Goal: Task Accomplishment & Management: Manage account settings

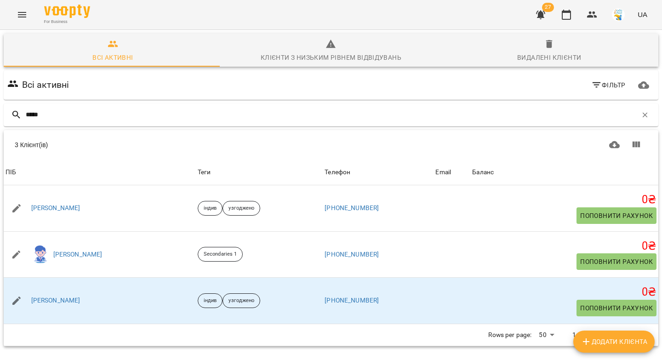
drag, startPoint x: 0, startPoint y: 0, endPoint x: 2, endPoint y: 99, distance: 98.9
click at [2, 99] on div "Всі активні Фільтр ***** Додати клієнта 3 Клієнт(ів) 3 Клієнт(ів) ПІБ Теги Теле…" at bounding box center [331, 225] width 658 height 312
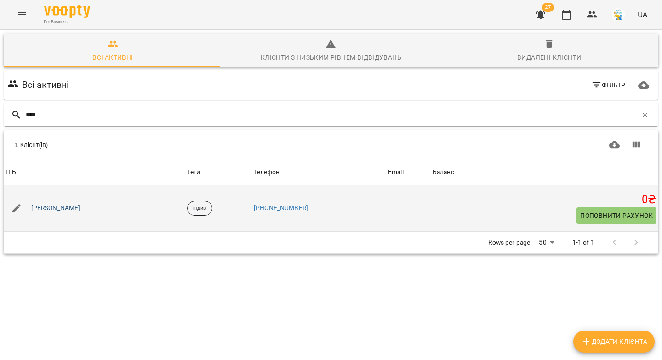
type input "****"
click at [58, 209] on link "[PERSON_NAME]" at bounding box center [55, 208] width 49 height 9
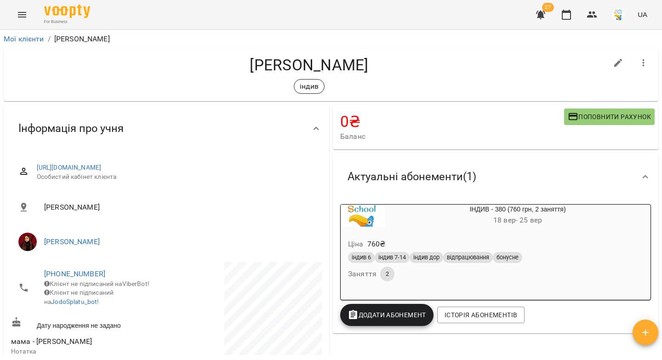
click at [566, 16] on icon "button" at bounding box center [566, 14] width 11 height 11
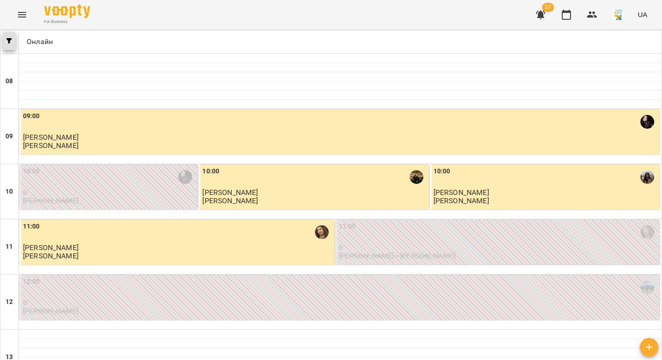
click at [10, 45] on button "button" at bounding box center [9, 41] width 13 height 18
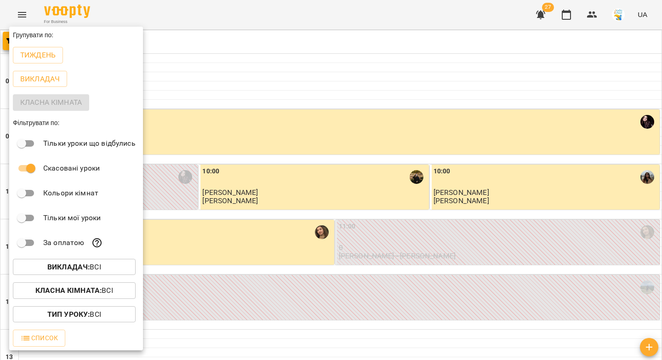
click at [68, 268] on b "Викладач :" at bounding box center [68, 267] width 42 height 9
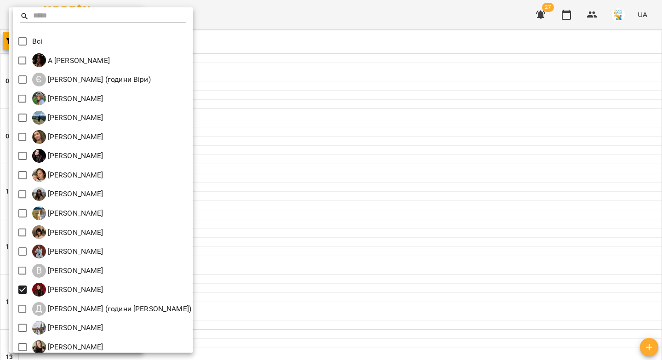
click at [277, 163] on div at bounding box center [331, 180] width 662 height 360
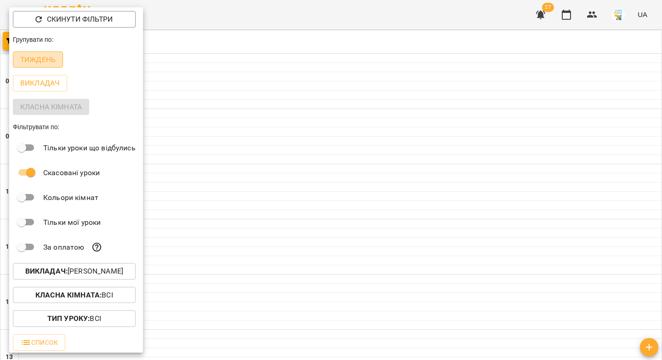
click at [50, 59] on p "Тиждень" at bounding box center [37, 59] width 35 height 11
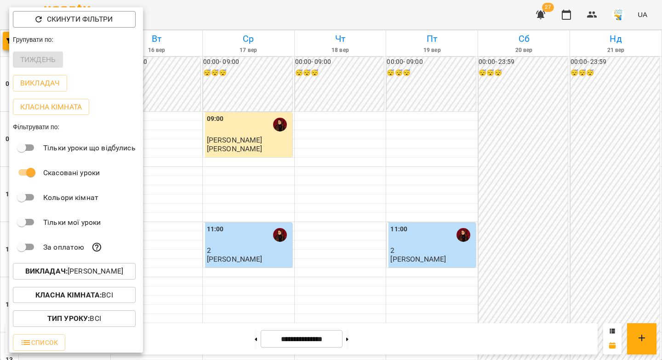
click at [343, 130] on div at bounding box center [331, 180] width 662 height 360
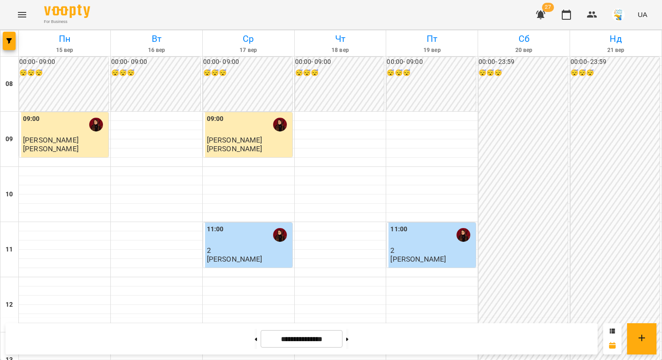
scroll to position [285, 0]
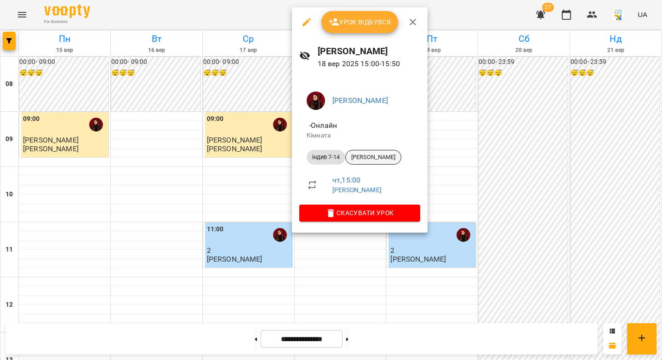
click at [360, 159] on span "[PERSON_NAME]" at bounding box center [373, 157] width 55 height 8
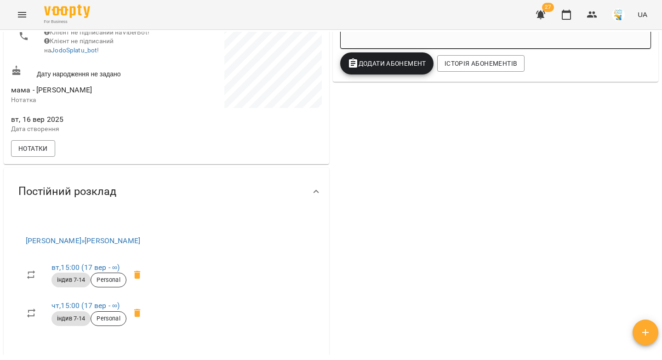
scroll to position [296, 0]
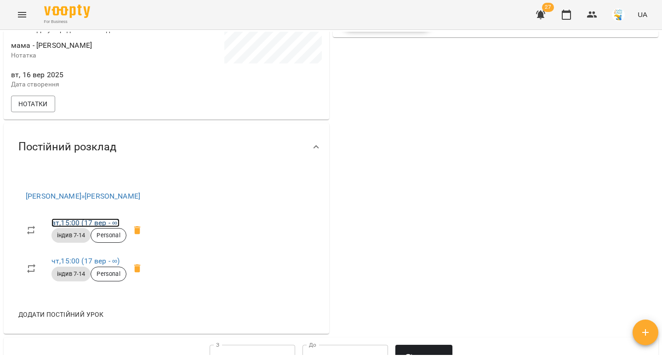
click at [79, 227] on link "вт , 15:00 ([DATE] - ∞)" at bounding box center [85, 222] width 68 height 9
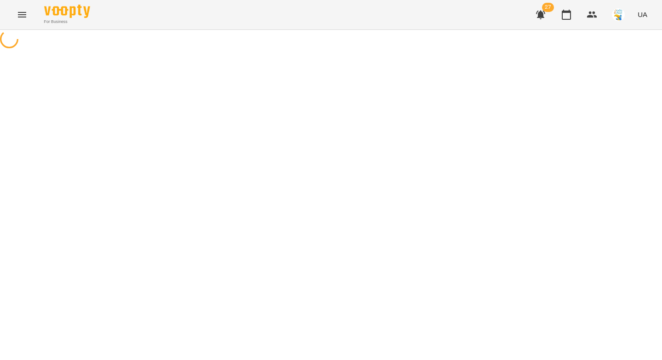
select select "*"
select select "**********"
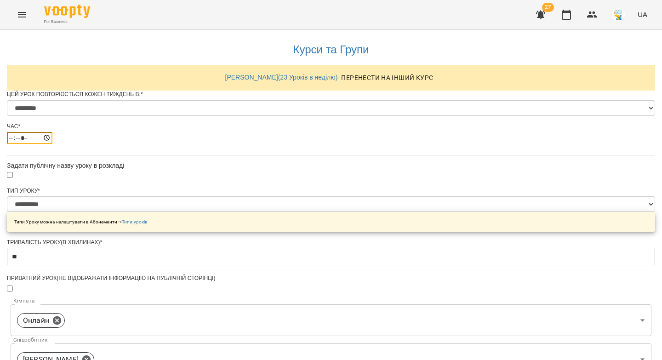
click at [52, 144] on input "*****" at bounding box center [30, 138] width 46 height 12
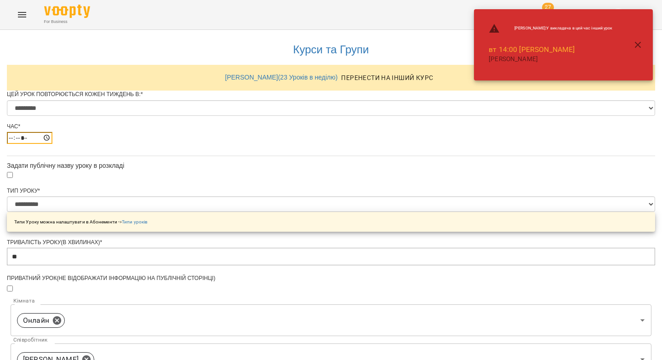
type input "*****"
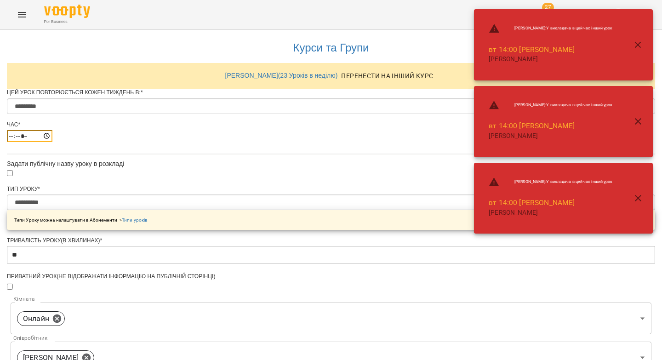
scroll to position [371, 0]
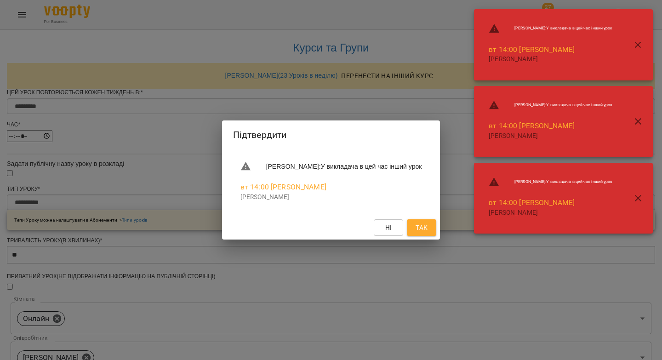
click at [436, 233] on button "Так" at bounding box center [421, 227] width 29 height 17
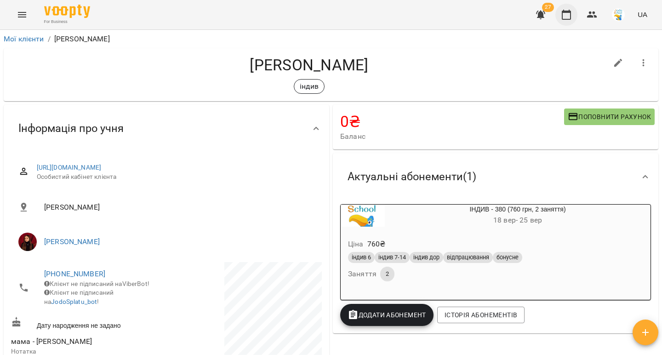
click at [570, 15] on icon "button" at bounding box center [566, 14] width 11 height 11
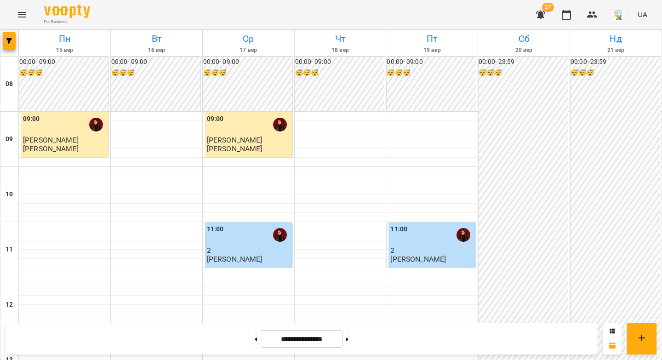
scroll to position [266, 0]
click at [348, 340] on button at bounding box center [347, 339] width 2 height 20
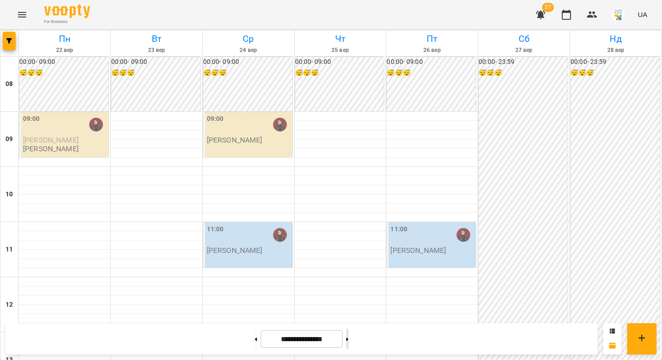
click at [348, 336] on button at bounding box center [347, 339] width 2 height 20
click at [255, 339] on icon at bounding box center [256, 338] width 2 height 3
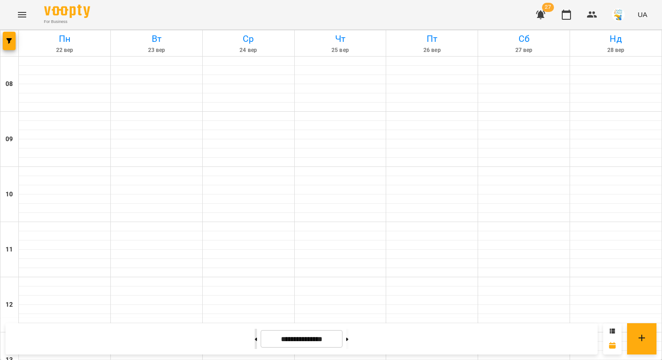
click at [255, 339] on icon at bounding box center [256, 338] width 2 height 3
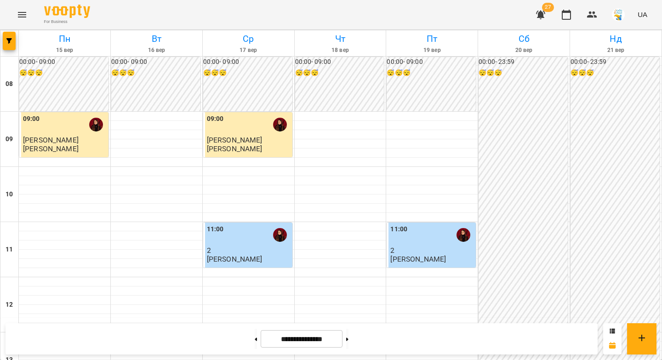
scroll to position [264, 0]
drag, startPoint x: 359, startPoint y: 343, endPoint x: 350, endPoint y: 343, distance: 9.2
click at [348, 343] on button at bounding box center [347, 339] width 2 height 20
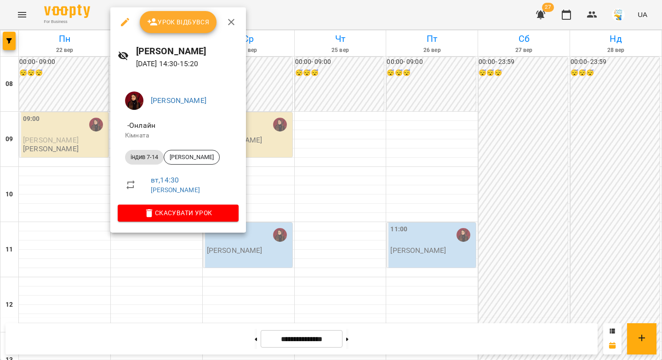
click at [227, 19] on icon "button" at bounding box center [231, 22] width 11 height 11
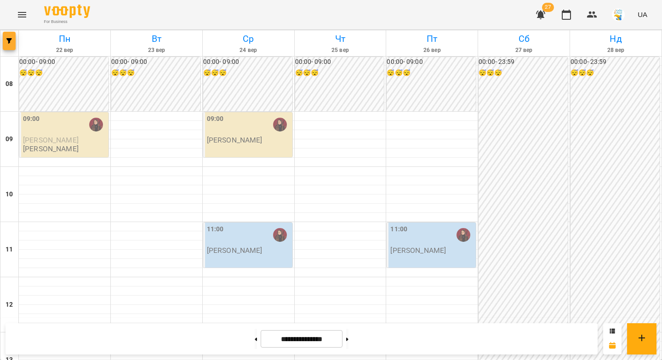
click at [7, 40] on icon "button" at bounding box center [9, 41] width 6 height 6
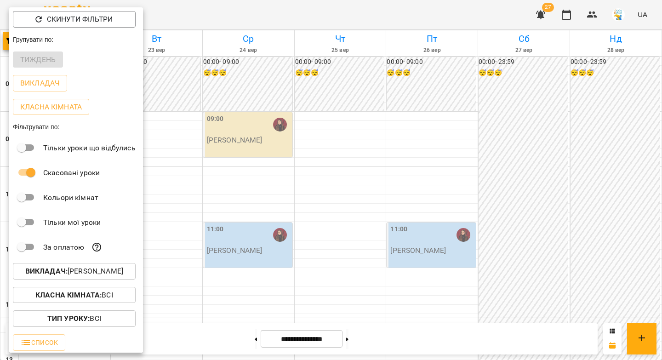
click at [279, 68] on div at bounding box center [331, 180] width 662 height 360
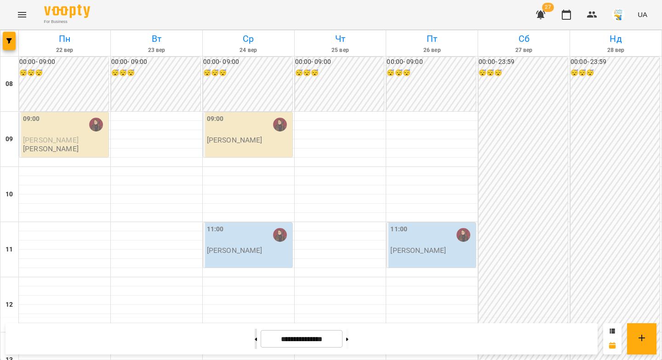
click at [255, 345] on button at bounding box center [256, 339] width 2 height 20
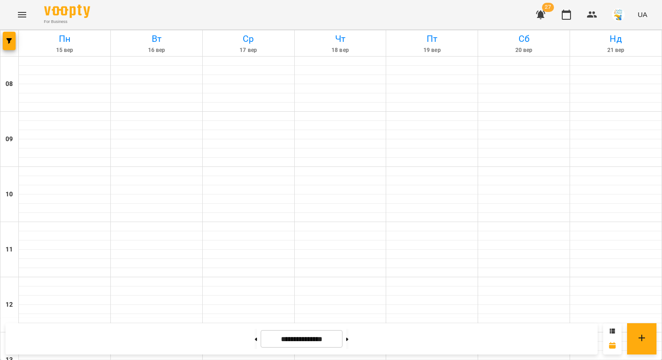
type input "**********"
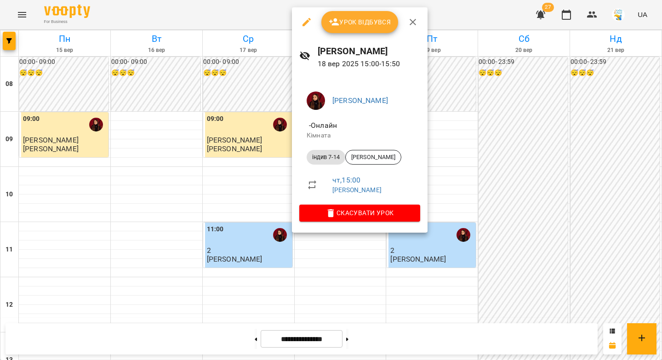
click at [344, 28] on button "Урок відбувся" at bounding box center [359, 22] width 77 height 22
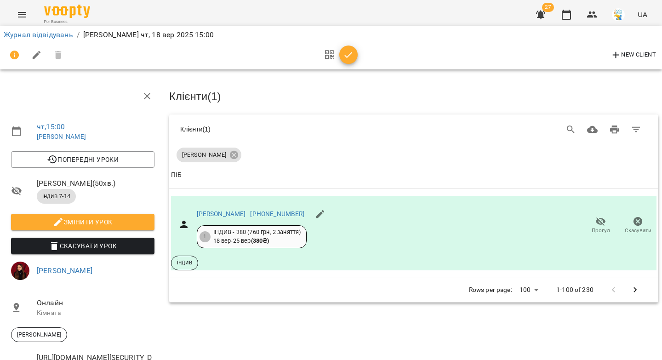
click at [350, 56] on icon "button" at bounding box center [348, 55] width 11 height 11
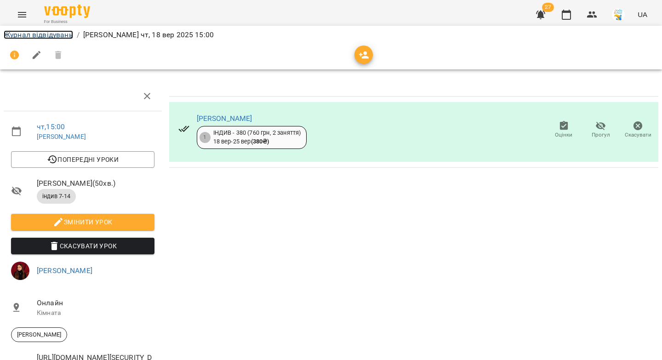
click at [65, 37] on link "Журнал відвідувань" at bounding box center [38, 34] width 69 height 9
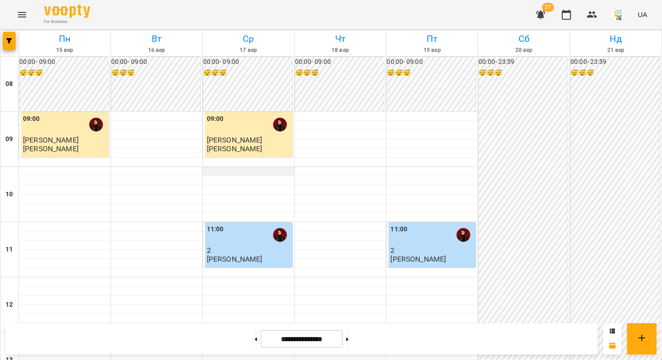
scroll to position [503, 0]
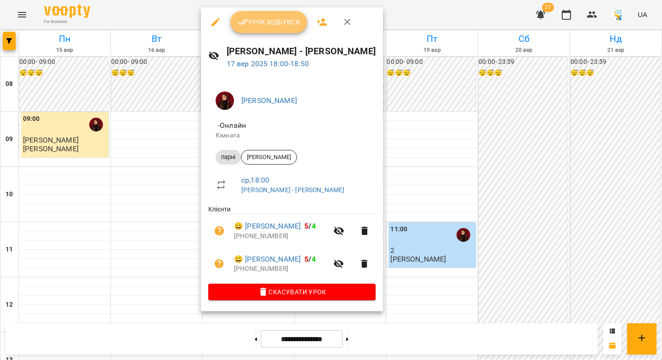
click at [262, 23] on span "Урок відбувся" at bounding box center [269, 22] width 63 height 11
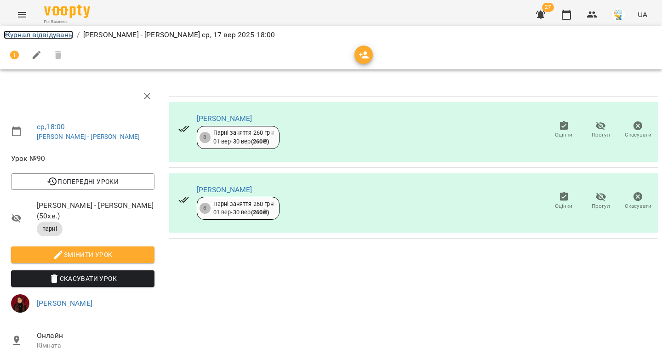
click at [51, 35] on link "Журнал відвідувань" at bounding box center [38, 34] width 69 height 9
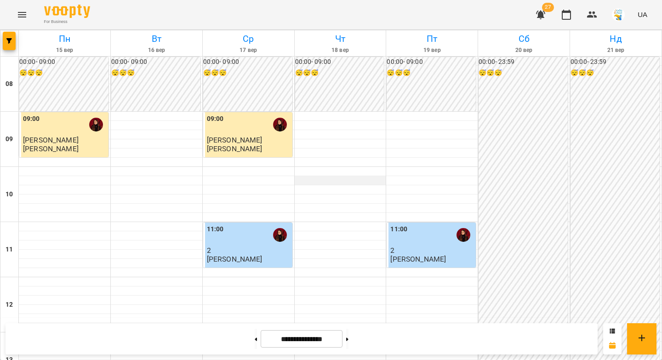
scroll to position [444, 0]
click at [1, 44] on div at bounding box center [9, 43] width 18 height 26
click at [6, 45] on button "button" at bounding box center [9, 41] width 13 height 18
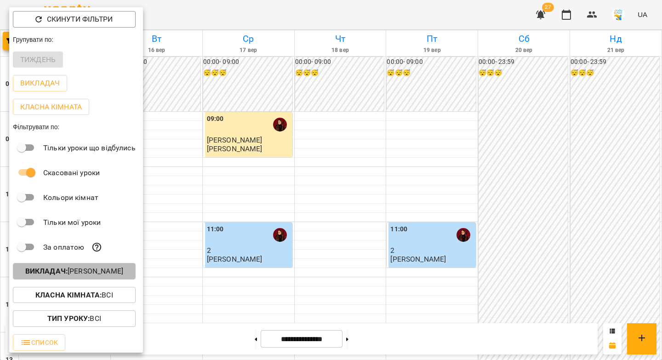
click at [77, 271] on p "Викладач : [PERSON_NAME]" at bounding box center [74, 271] width 98 height 11
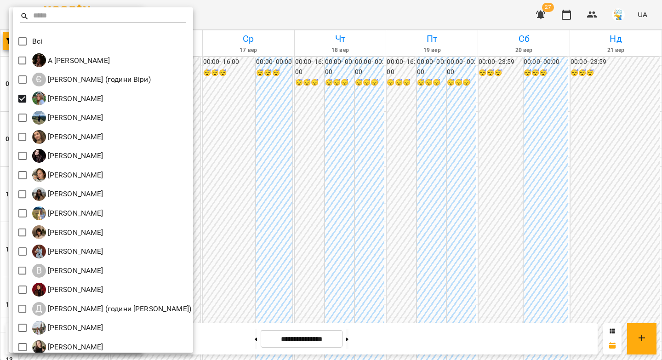
click at [420, 139] on div at bounding box center [331, 180] width 662 height 360
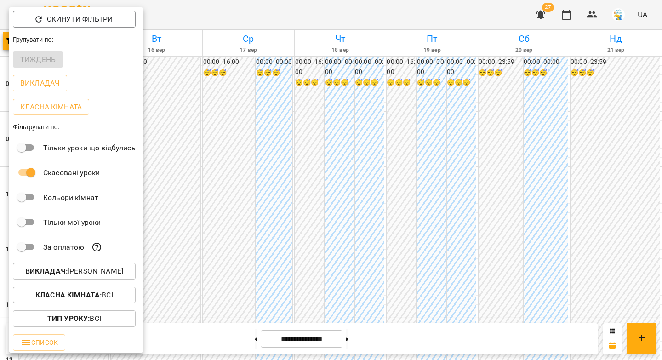
click at [377, 144] on div at bounding box center [331, 180] width 662 height 360
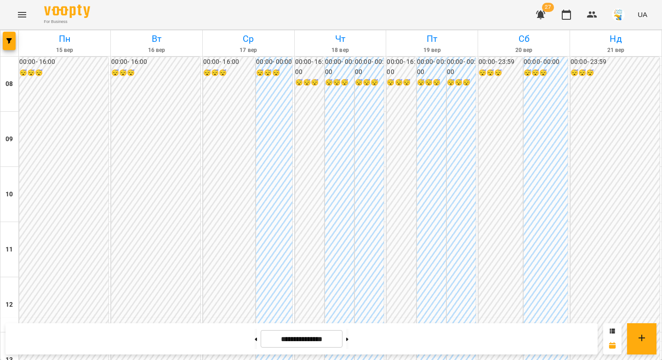
scroll to position [510, 0]
click at [348, 338] on icon at bounding box center [347, 338] width 2 height 3
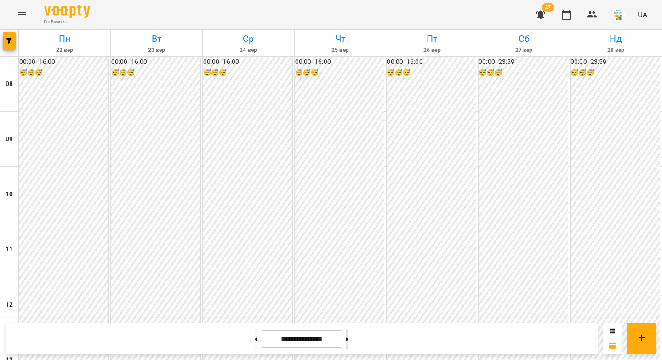
click at [348, 337] on button at bounding box center [347, 339] width 2 height 20
click at [255, 337] on button at bounding box center [256, 339] width 2 height 20
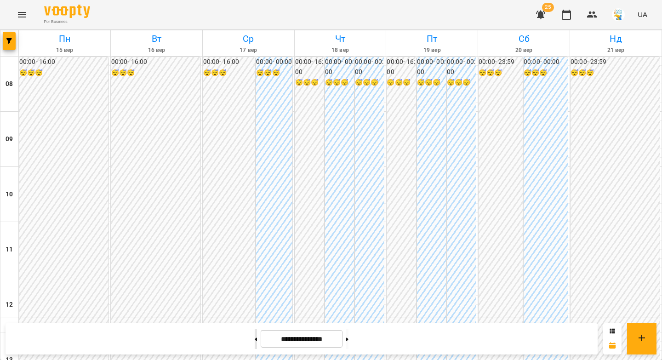
click at [255, 337] on button at bounding box center [256, 339] width 2 height 20
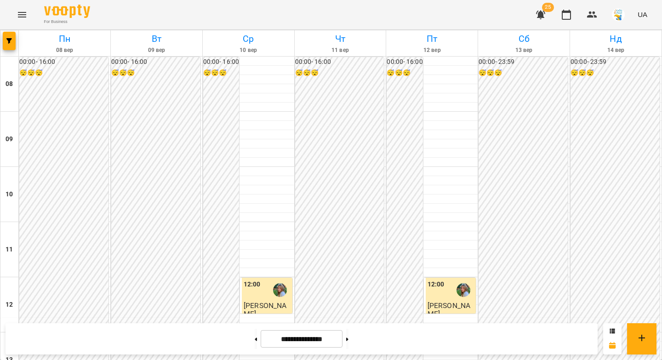
scroll to position [374, 0]
click at [348, 338] on icon at bounding box center [347, 339] width 2 height 4
type input "**********"
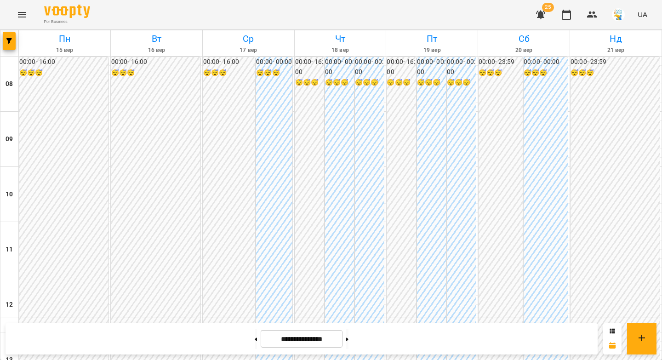
scroll to position [0, 0]
click at [544, 14] on icon "button" at bounding box center [540, 14] width 11 height 11
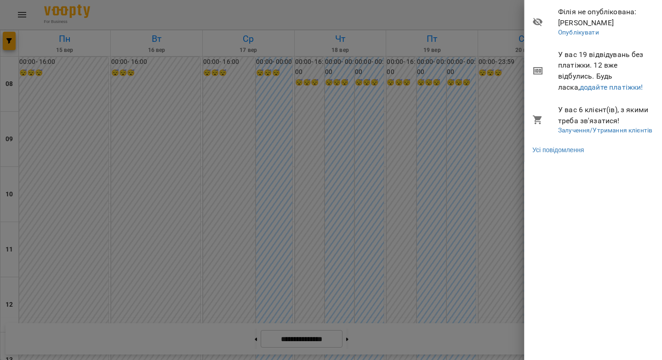
click at [571, 91] on span "У вас 19 відвідувань без платіжки. 12 вже відбулись. Будь ласка, додайте платіж…" at bounding box center [606, 70] width 97 height 43
click at [580, 88] on link "додайте платіжки!" at bounding box center [611, 87] width 63 height 9
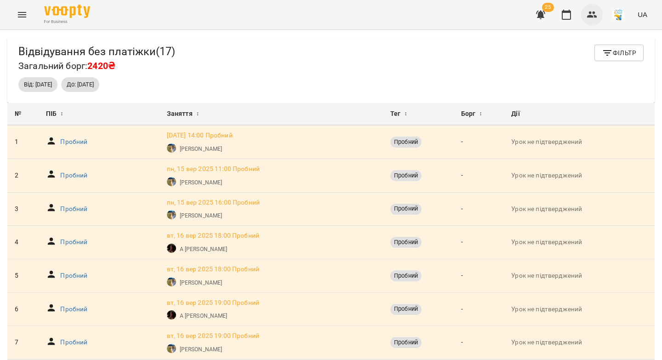
click at [592, 17] on icon "button" at bounding box center [592, 14] width 10 height 6
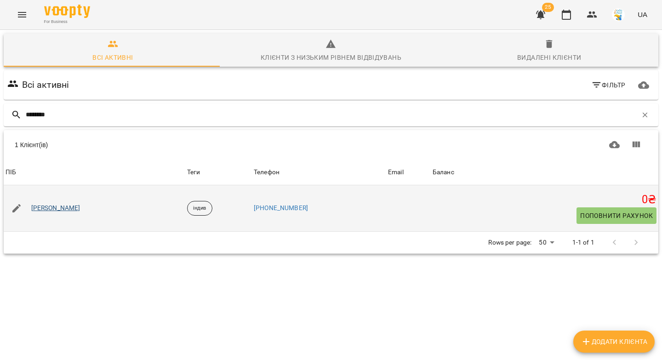
type input "********"
click at [51, 209] on link "[PERSON_NAME]" at bounding box center [55, 208] width 49 height 9
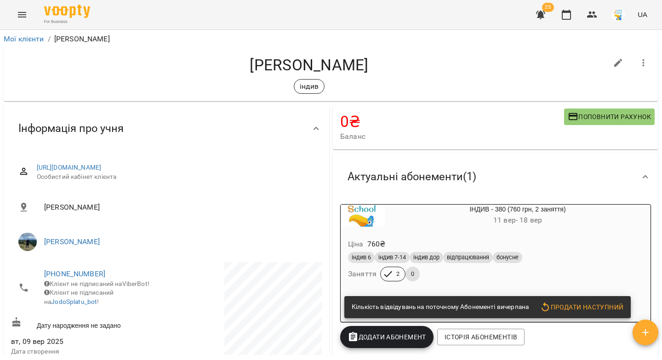
scroll to position [16, 0]
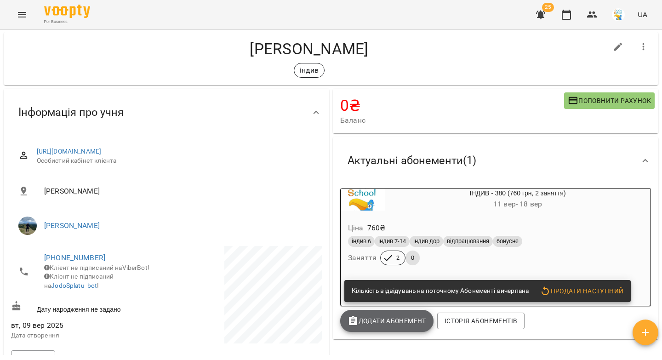
click at [392, 323] on span "Додати Абонемент" at bounding box center [387, 320] width 79 height 11
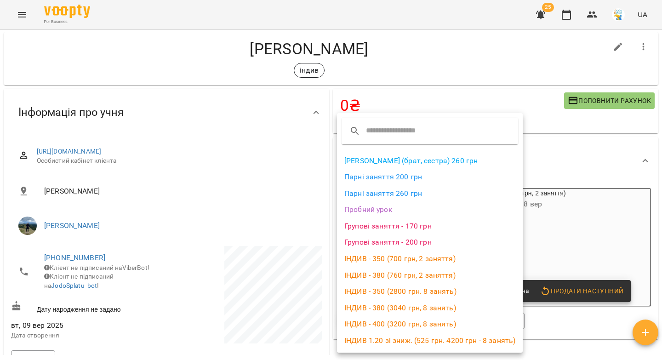
click at [398, 307] on li "ІНДИВ - 380 (3040 грн, 8 занять)" at bounding box center [430, 308] width 186 height 17
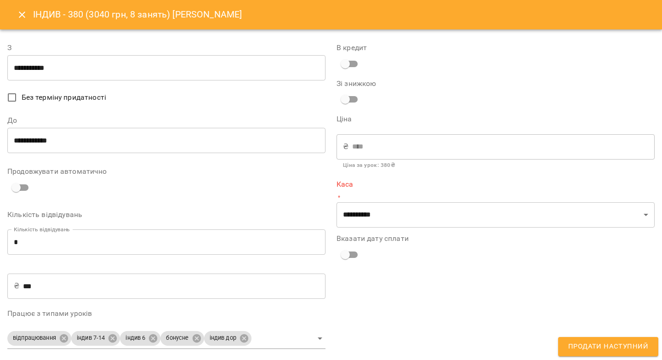
type input "**********"
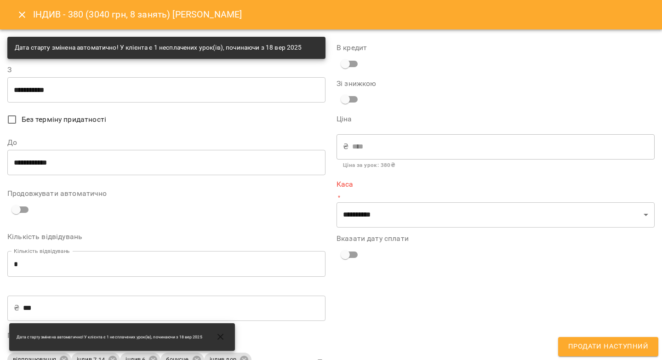
click at [113, 160] on input "**********" at bounding box center [166, 162] width 318 height 26
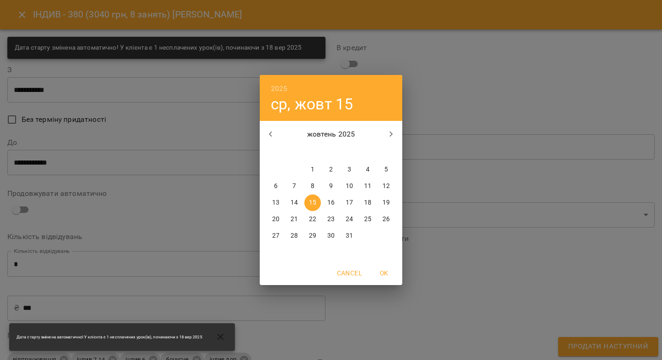
click at [352, 203] on p "17" at bounding box center [349, 202] width 7 height 9
type input "**********"
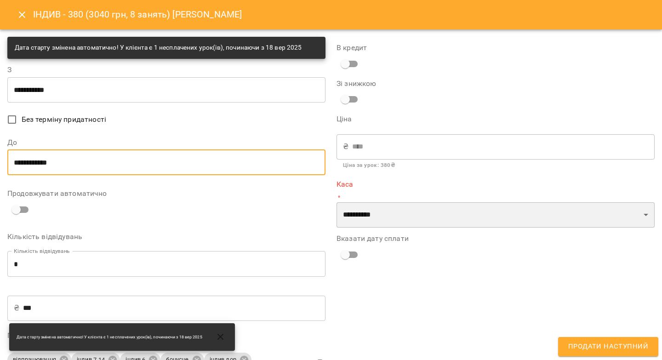
click at [374, 220] on select "**********" at bounding box center [496, 215] width 318 height 26
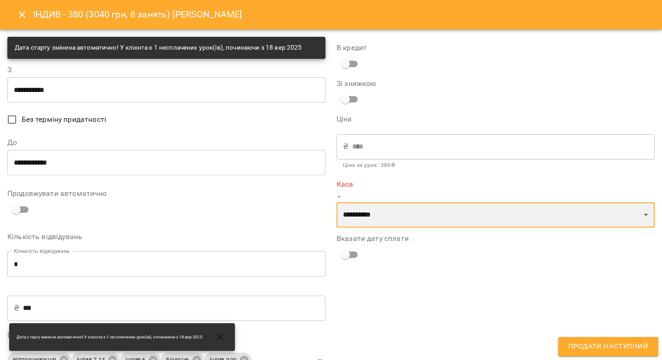
select select "****"
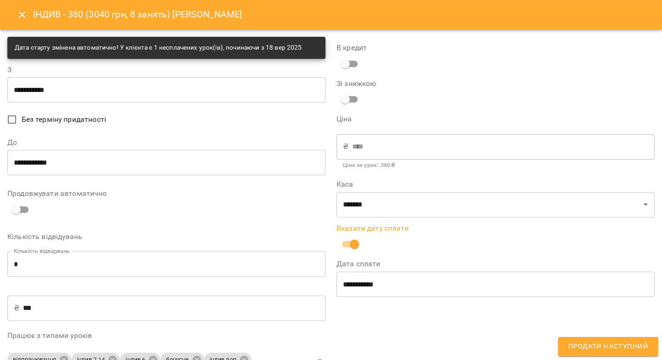
click at [584, 354] on button "Продати наступний" at bounding box center [608, 346] width 100 height 19
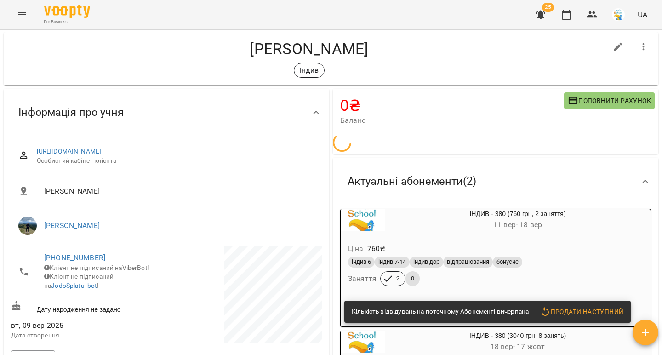
click at [503, 189] on div "Актуальні абонементи ( 2 )" at bounding box center [487, 181] width 294 height 29
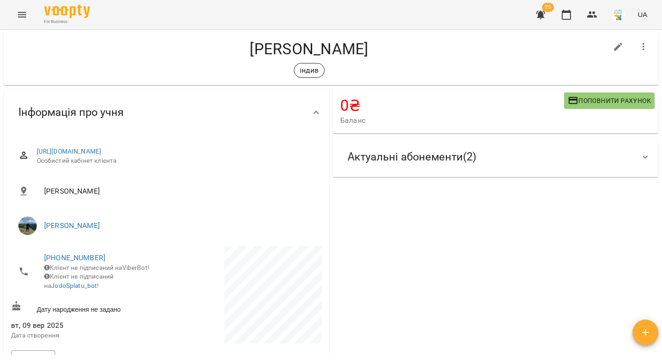
click at [503, 162] on div "Актуальні абонементи ( 2 )" at bounding box center [487, 157] width 294 height 29
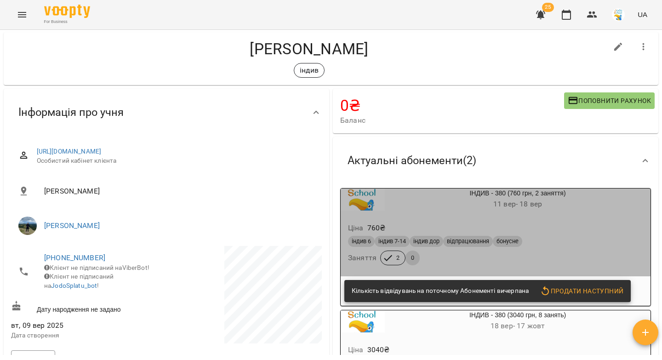
click at [521, 212] on div "ІНДИВ - 380 (760 грн, 2 заняття) [DATE] - [DATE]" at bounding box center [496, 200] width 314 height 26
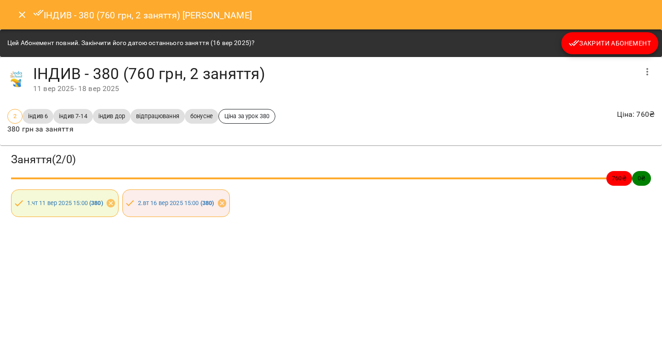
click at [591, 46] on span "Закрити Абонемент" at bounding box center [610, 43] width 82 height 11
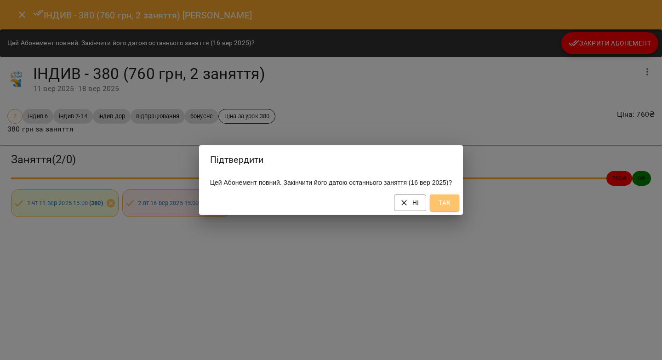
click at [445, 208] on span "Так" at bounding box center [444, 202] width 15 height 11
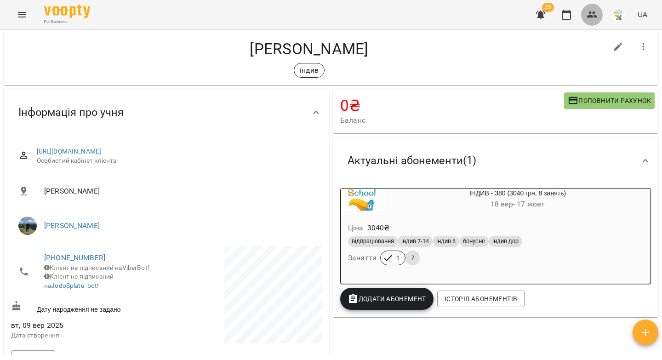
click at [591, 16] on icon "button" at bounding box center [592, 14] width 10 height 6
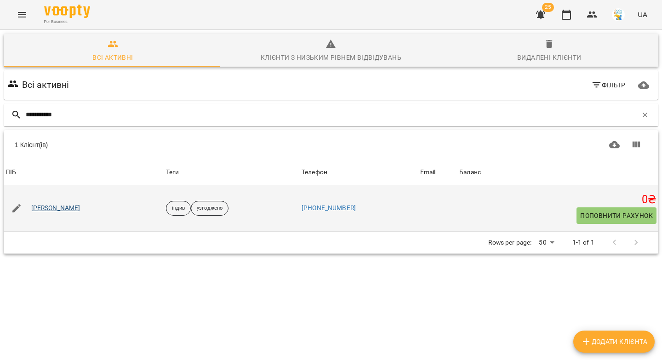
type input "**********"
click at [78, 208] on link "[PERSON_NAME]" at bounding box center [55, 208] width 49 height 9
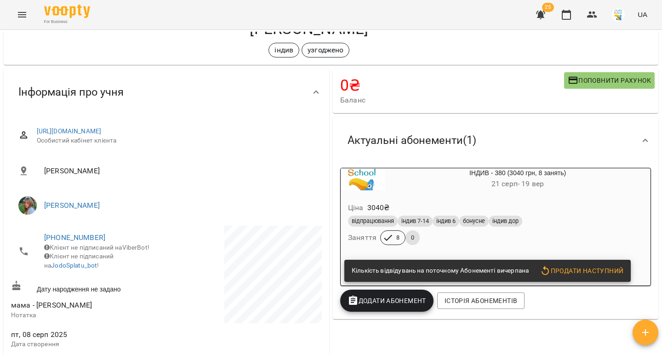
scroll to position [42, 0]
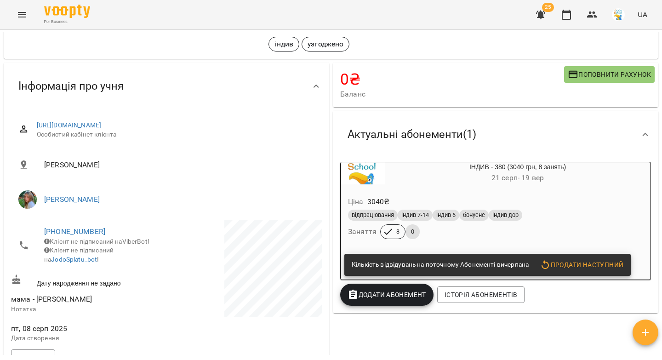
click at [551, 189] on div "Ціна 3040 ₴ відпрацювання індив 7-14 індив 6 бонусне індив дор Заняття 8 0" at bounding box center [496, 219] width 310 height 63
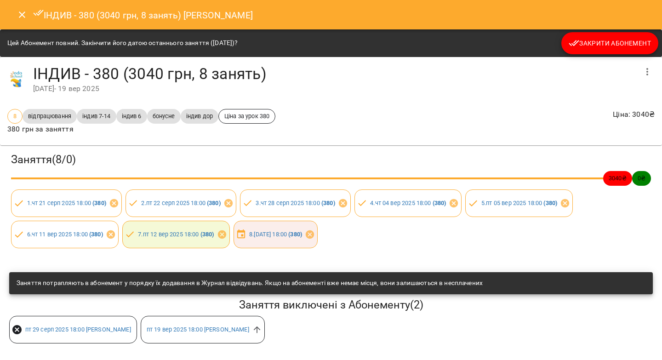
click at [22, 17] on icon "Close" at bounding box center [22, 14] width 11 height 11
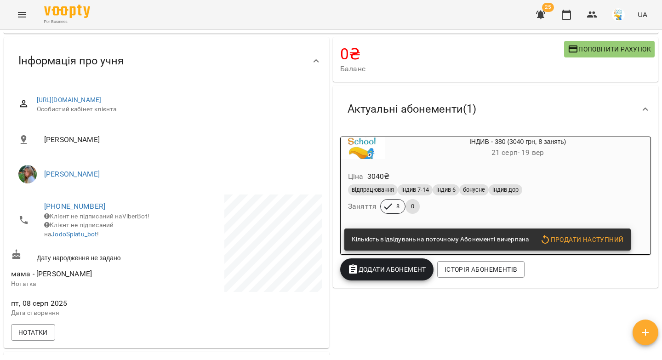
scroll to position [124, 0]
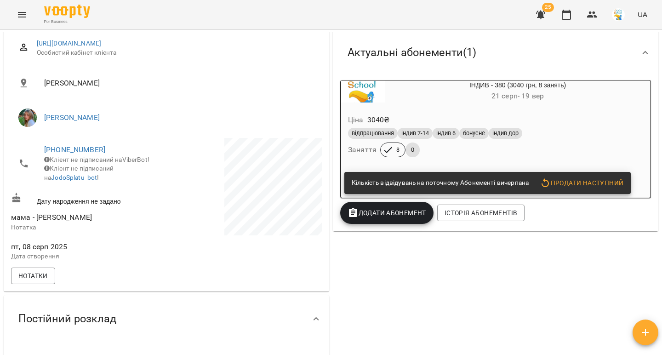
click at [394, 215] on span "Додати Абонемент" at bounding box center [387, 212] width 79 height 11
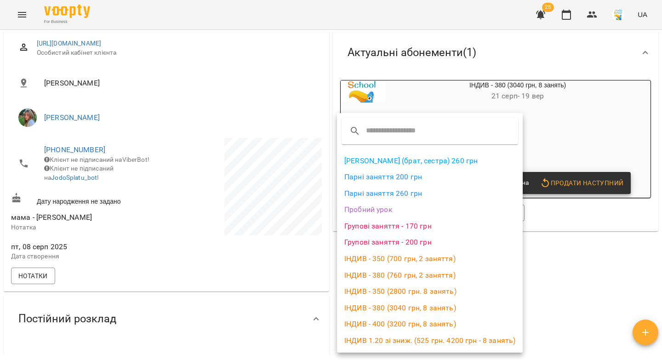
click at [398, 310] on li "ІНДИВ - 380 (3040 грн, 8 занять)" at bounding box center [430, 308] width 186 height 17
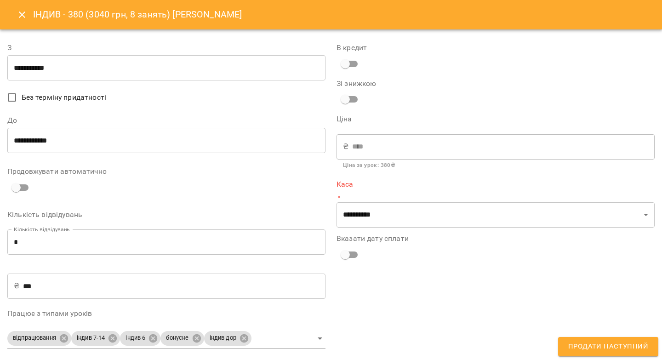
type input "**********"
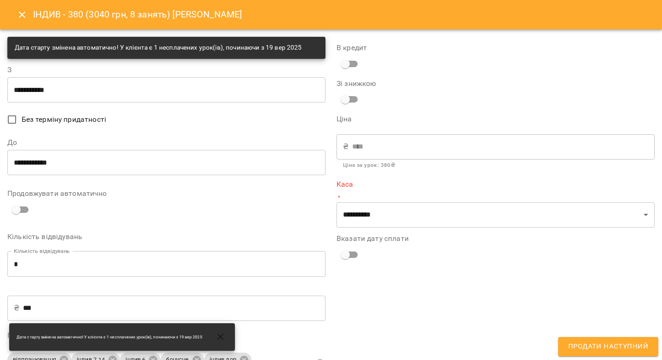
click at [92, 161] on input "**********" at bounding box center [166, 162] width 318 height 26
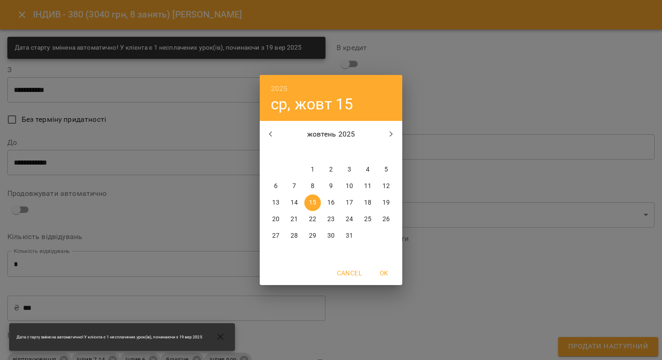
click at [366, 203] on p "18" at bounding box center [367, 202] width 7 height 9
type input "**********"
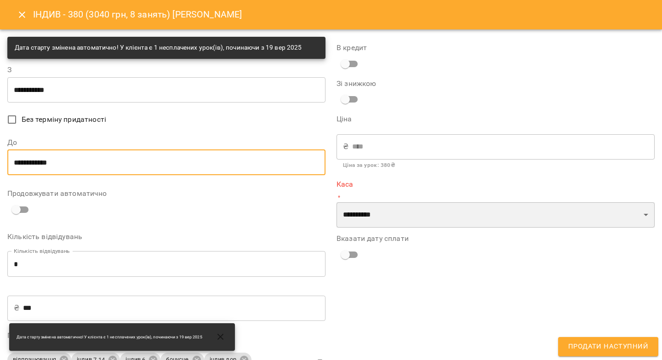
click at [368, 216] on select "**********" at bounding box center [496, 215] width 318 height 26
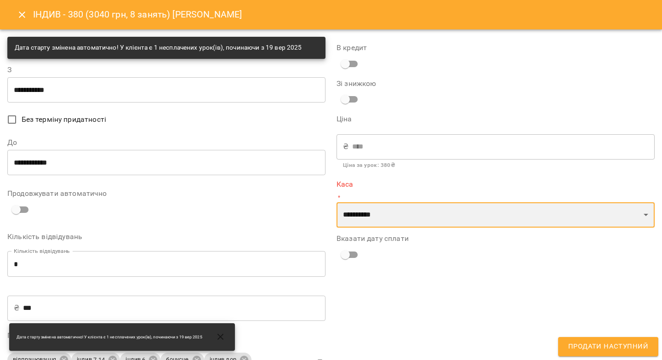
select select "****"
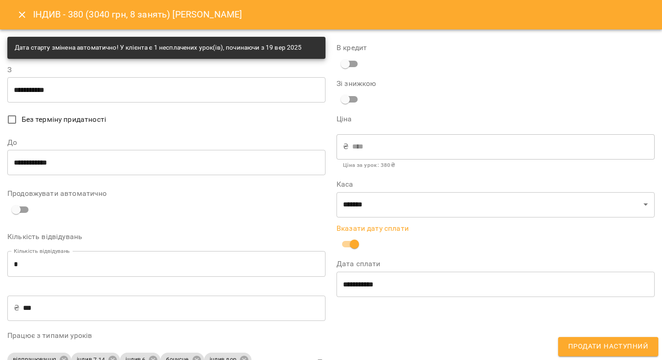
click at [639, 352] on span "Продати наступний" at bounding box center [608, 347] width 80 height 12
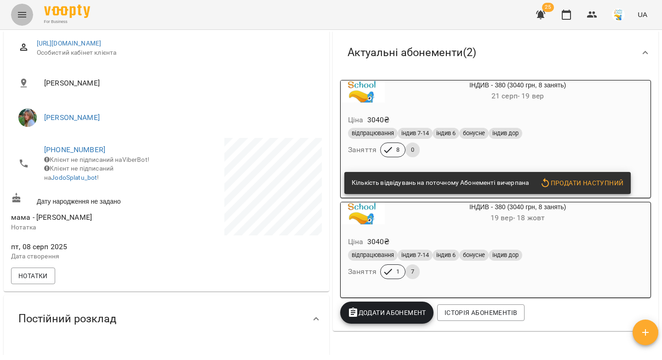
click at [24, 15] on icon "Menu" at bounding box center [22, 15] width 8 height 6
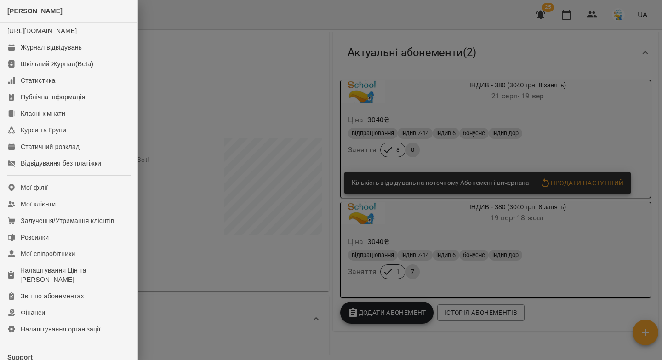
click at [595, 16] on div at bounding box center [331, 180] width 662 height 360
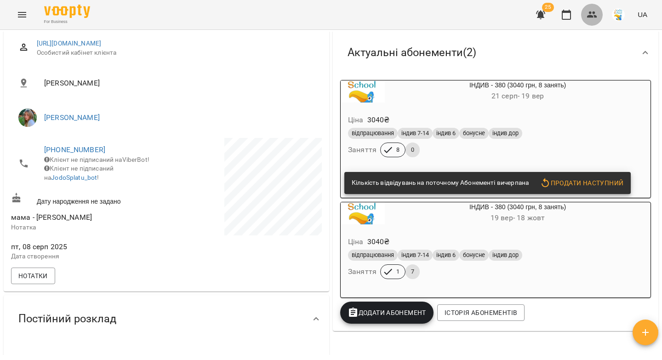
click at [592, 17] on icon "button" at bounding box center [592, 14] width 10 height 6
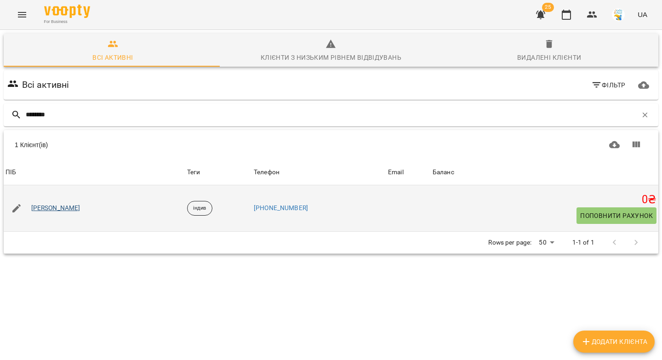
type input "********"
click at [61, 208] on link "[PERSON_NAME]" at bounding box center [55, 208] width 49 height 9
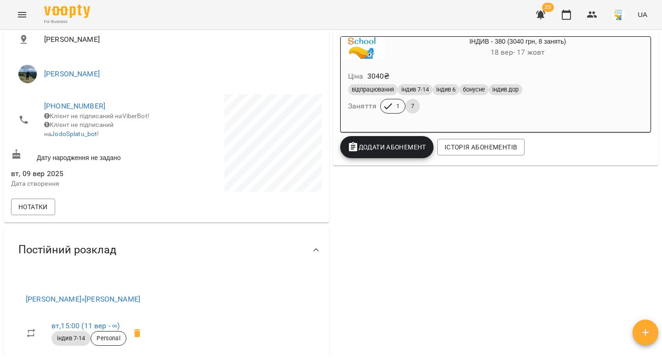
scroll to position [169, 0]
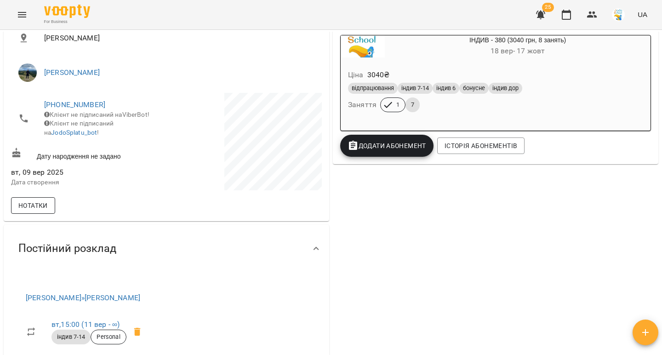
click at [43, 211] on button "Нотатки" at bounding box center [33, 205] width 44 height 17
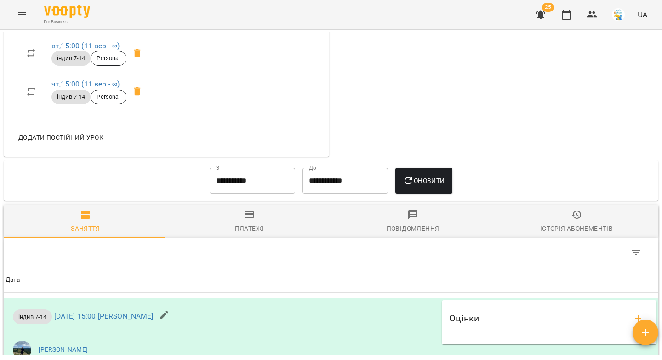
scroll to position [583, 0]
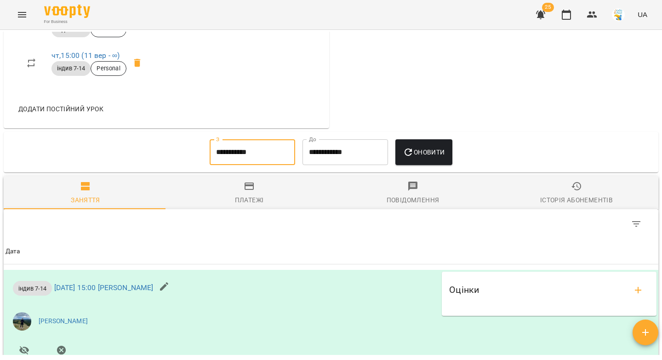
click at [228, 164] on input "**********" at bounding box center [253, 152] width 86 height 26
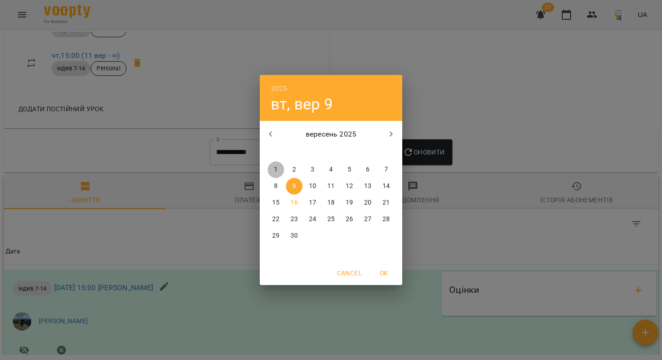
drag, startPoint x: 273, startPoint y: 170, endPoint x: 310, endPoint y: 166, distance: 37.5
click at [273, 170] on span "1" at bounding box center [276, 169] width 17 height 9
type input "**********"
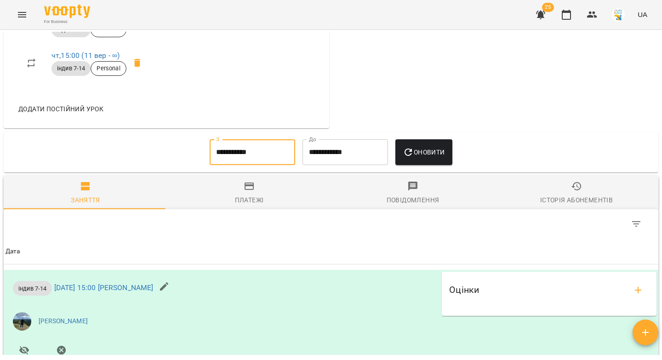
click at [427, 158] on span "Оновити" at bounding box center [424, 152] width 42 height 11
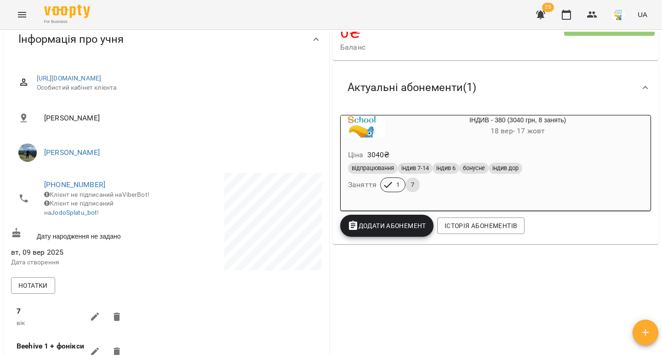
scroll to position [0, 0]
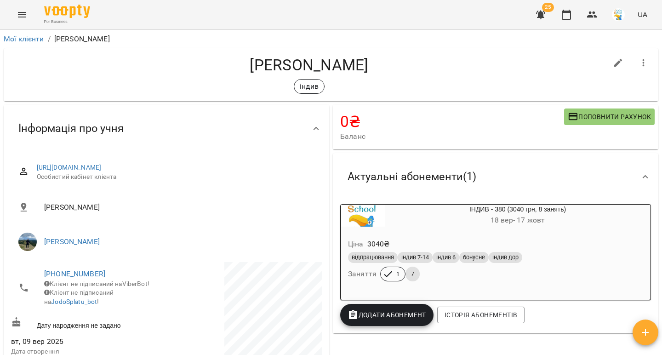
click at [17, 15] on icon "Menu" at bounding box center [22, 14] width 11 height 11
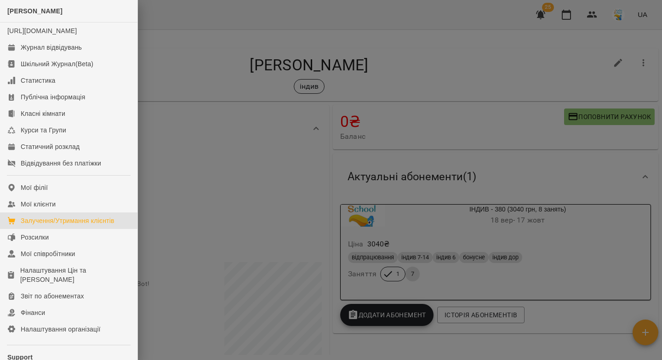
click at [79, 225] on div "Залучення/Утримання клієнтів" at bounding box center [68, 220] width 94 height 9
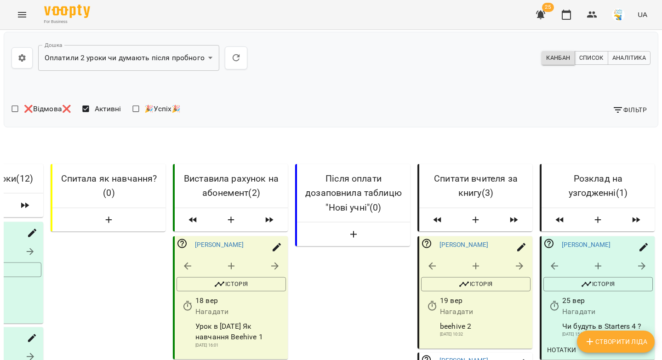
scroll to position [283, 0]
drag, startPoint x: 494, startPoint y: 86, endPoint x: 447, endPoint y: 88, distance: 47.4
click at [447, 356] on span "[PERSON_NAME]" at bounding box center [487, 360] width 95 height 9
copy link "[PERSON_NAME]"
click at [468, 357] on link "[PERSON_NAME]" at bounding box center [464, 360] width 49 height 7
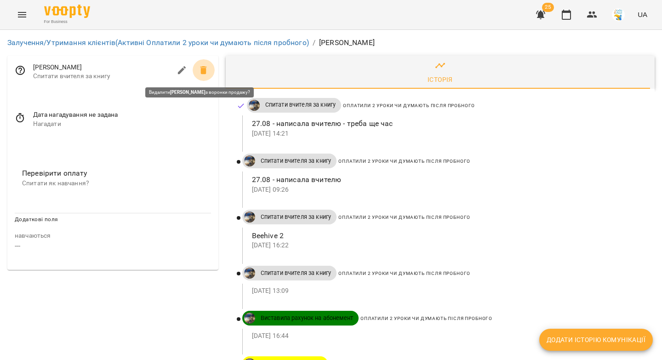
click at [200, 71] on icon at bounding box center [203, 70] width 6 height 8
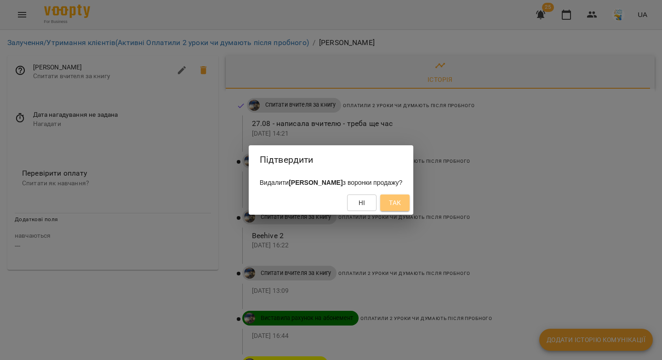
click at [400, 206] on button "Так" at bounding box center [394, 202] width 29 height 17
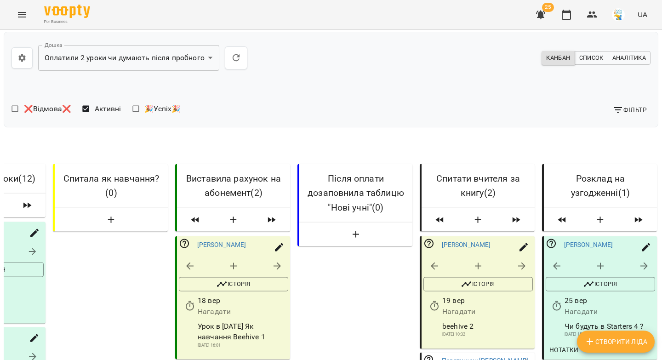
scroll to position [150, 0]
drag, startPoint x: 506, startPoint y: 221, endPoint x: 442, endPoint y: 219, distance: 63.5
click at [442, 356] on span "Перстинчик [PERSON_NAME]" at bounding box center [489, 360] width 95 height 9
copy link "Перстинчик [PERSON_NAME]"
click at [458, 357] on link "Перстинчик [PERSON_NAME]" at bounding box center [485, 360] width 87 height 7
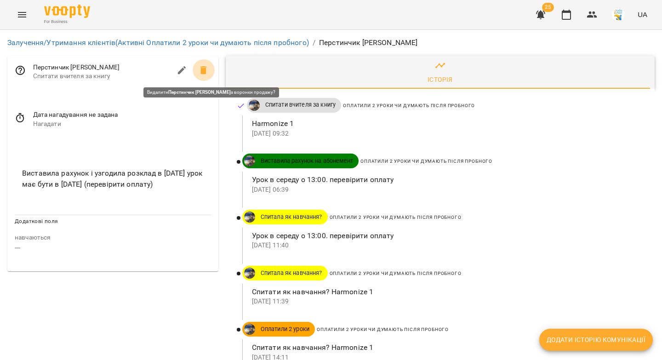
click at [200, 69] on icon at bounding box center [203, 70] width 6 height 8
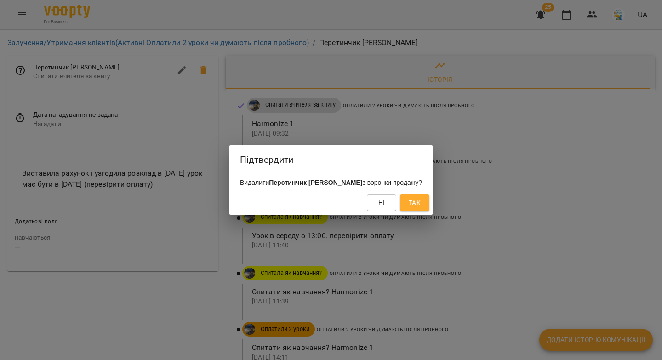
click at [413, 203] on span "Так" at bounding box center [415, 202] width 12 height 11
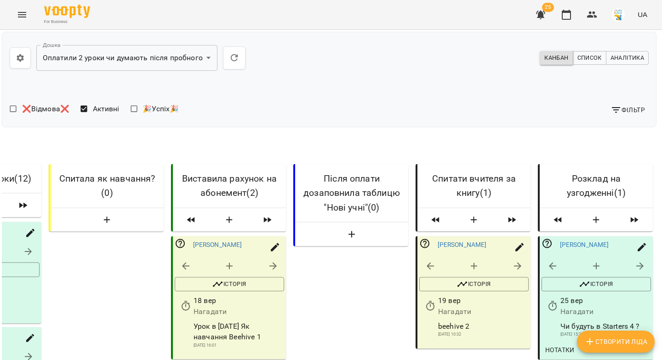
scroll to position [89, 2]
drag, startPoint x: 599, startPoint y: 165, endPoint x: 554, endPoint y: 164, distance: 44.1
click at [560, 240] on span "[PERSON_NAME]" at bounding box center [607, 244] width 95 height 9
click at [580, 241] on link "[PERSON_NAME]" at bounding box center [584, 244] width 49 height 7
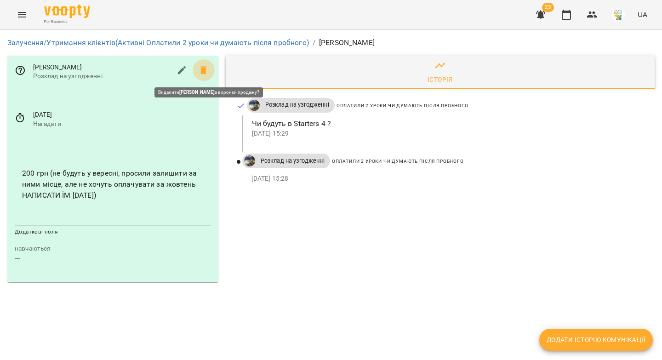
click at [204, 74] on icon at bounding box center [203, 70] width 11 height 11
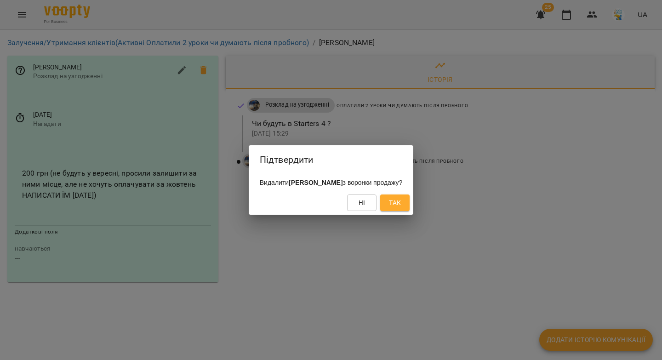
click at [397, 201] on span "Так" at bounding box center [395, 202] width 12 height 11
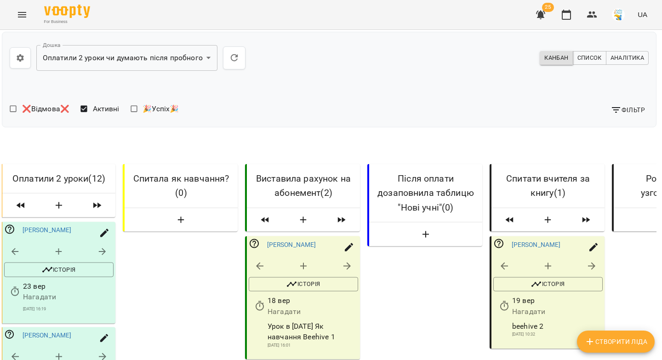
scroll to position [0, 208]
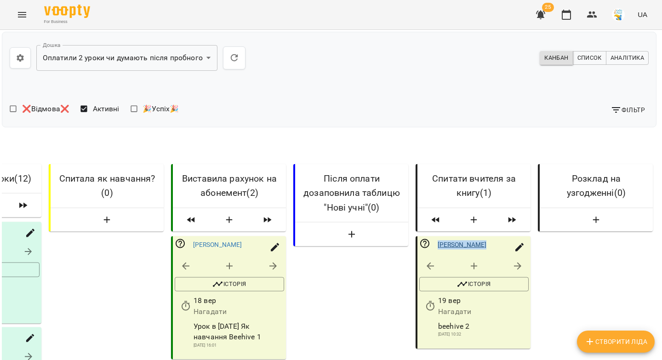
drag, startPoint x: 485, startPoint y: 239, endPoint x: 430, endPoint y: 240, distance: 55.2
click at [438, 240] on span "[PERSON_NAME]" at bounding box center [485, 244] width 95 height 9
copy link "[PERSON_NAME]"
click at [269, 263] on icon "button" at bounding box center [272, 266] width 7 height 7
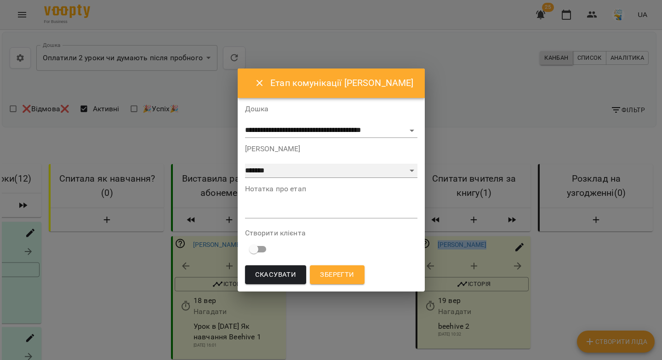
click at [304, 168] on select "**********" at bounding box center [331, 171] width 172 height 15
select select "*"
click at [296, 213] on textarea at bounding box center [331, 210] width 172 height 9
drag, startPoint x: 417, startPoint y: 83, endPoint x: 371, endPoint y: 82, distance: 45.1
click at [371, 82] on div "Етап комунікації [PERSON_NAME]" at bounding box center [331, 83] width 187 height 29
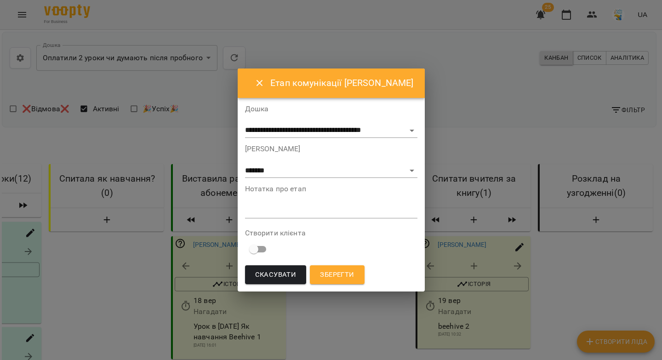
copy h6 "[PERSON_NAME]"
click at [253, 211] on textarea at bounding box center [331, 210] width 172 height 9
paste textarea "*********"
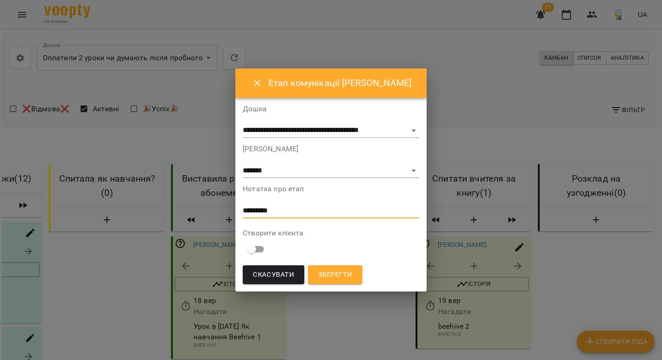
type textarea "*********"
click at [330, 276] on span "Зберегти" at bounding box center [335, 275] width 34 height 12
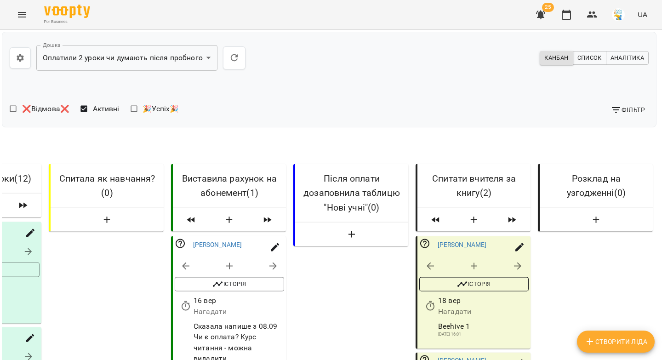
scroll to position [115, 2]
click at [425, 301] on icon "button" at bounding box center [430, 306] width 11 height 11
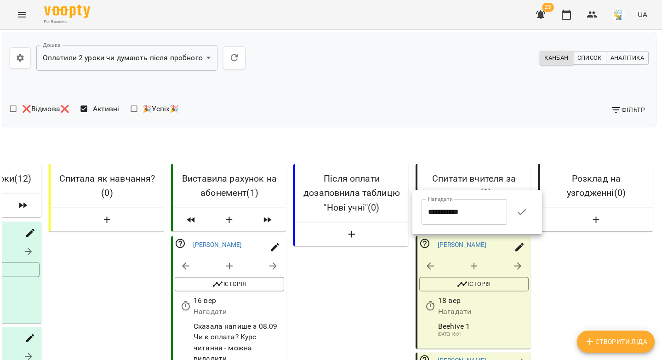
click at [426, 215] on input "**********" at bounding box center [465, 212] width 86 height 26
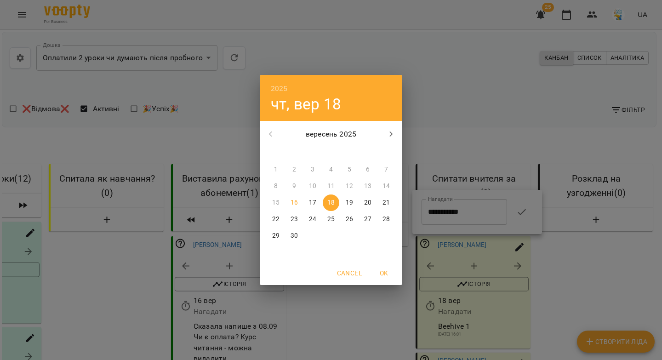
click at [311, 217] on p "24" at bounding box center [312, 219] width 7 height 9
type input "**********"
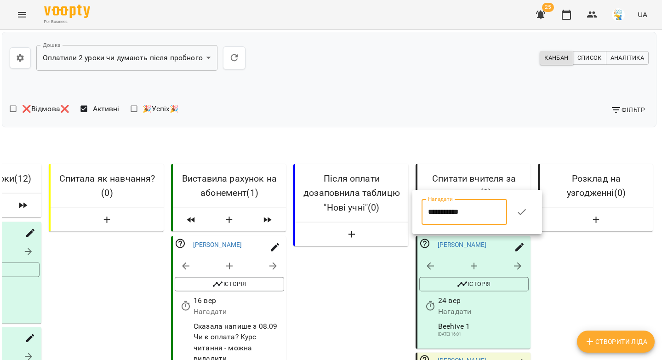
click at [525, 216] on icon "button" at bounding box center [521, 211] width 11 height 11
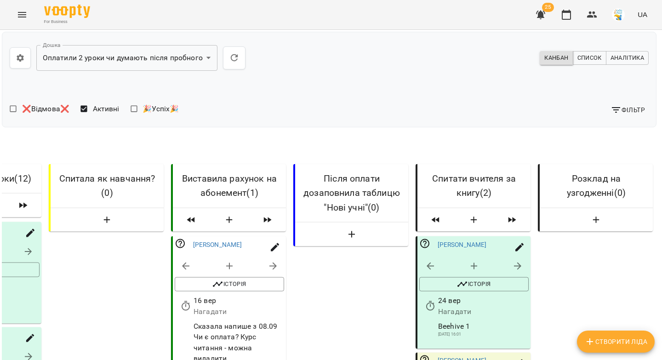
scroll to position [256, 2]
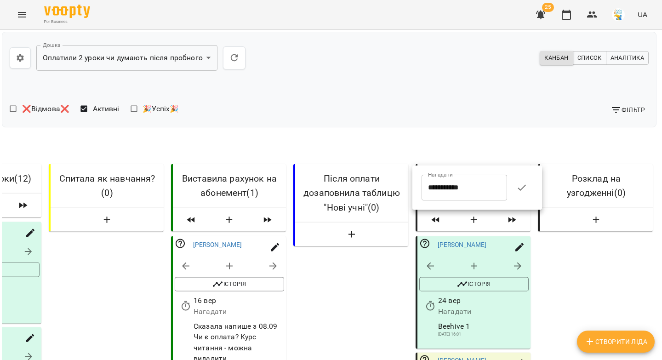
click at [428, 183] on input "**********" at bounding box center [465, 188] width 86 height 26
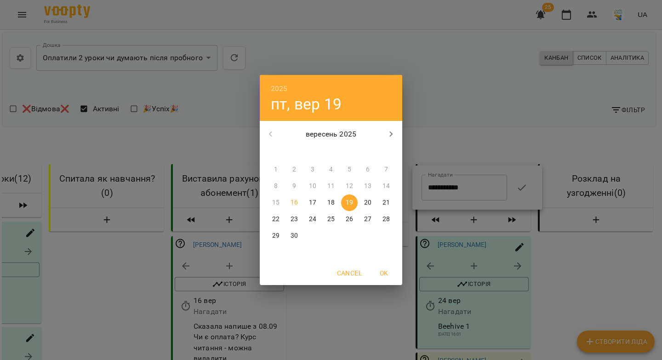
click at [313, 218] on p "24" at bounding box center [312, 219] width 7 height 9
type input "**********"
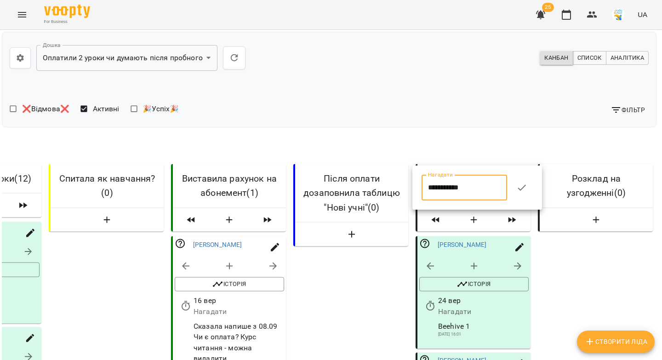
click at [526, 189] on icon "button" at bounding box center [521, 187] width 11 height 11
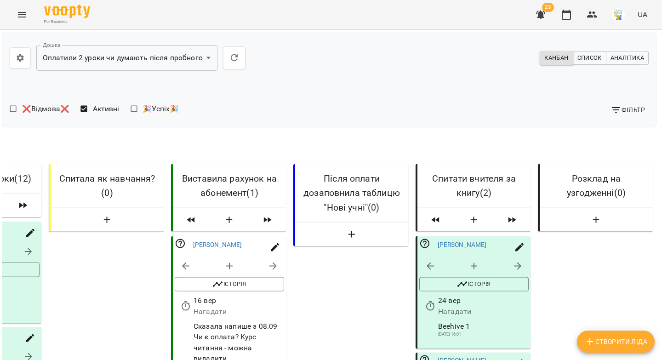
scroll to position [123, 0]
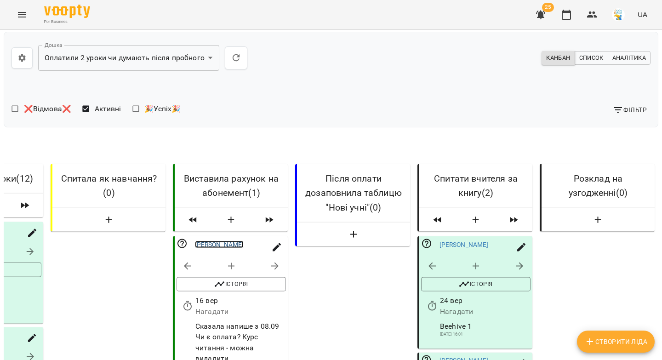
click at [221, 241] on link "[PERSON_NAME]" at bounding box center [219, 244] width 49 height 7
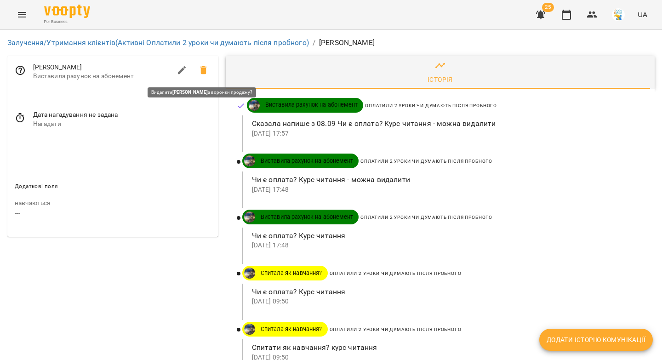
click at [201, 68] on icon at bounding box center [203, 70] width 6 height 8
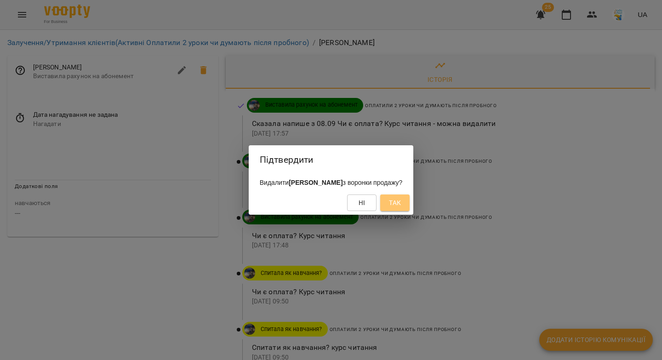
click at [400, 202] on span "Так" at bounding box center [395, 202] width 12 height 11
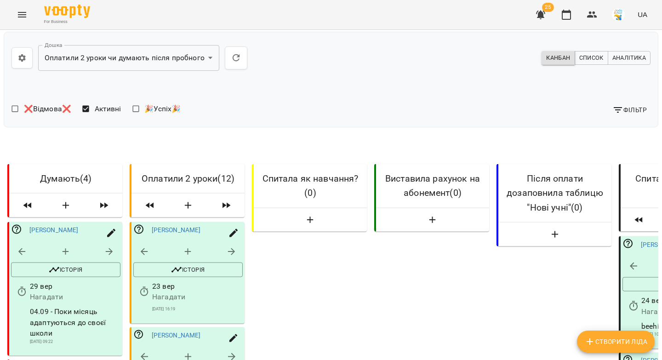
scroll to position [386, 0]
click at [595, 15] on icon "button" at bounding box center [592, 14] width 11 height 11
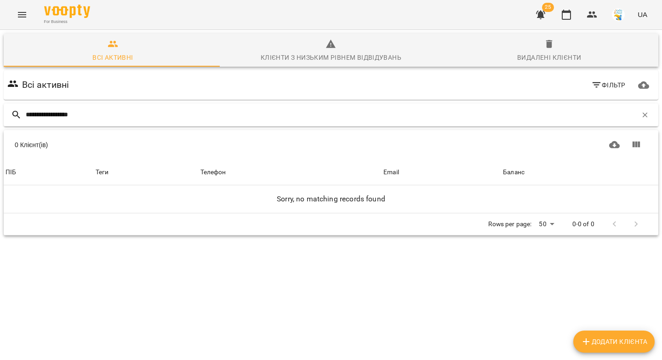
drag, startPoint x: 53, startPoint y: 113, endPoint x: 8, endPoint y: 117, distance: 44.8
click at [8, 117] on div "**********" at bounding box center [331, 114] width 655 height 23
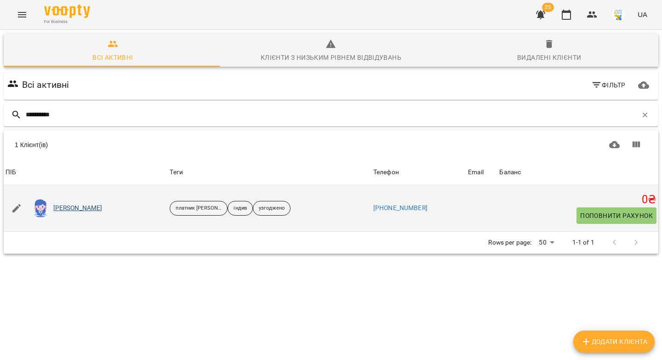
type input "**********"
click at [93, 211] on link "[PERSON_NAME]" at bounding box center [77, 208] width 49 height 9
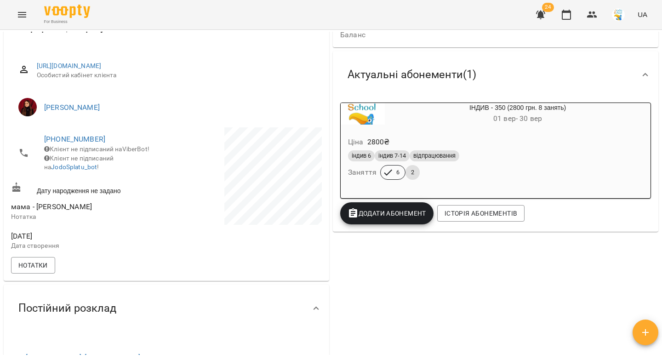
scroll to position [4, 0]
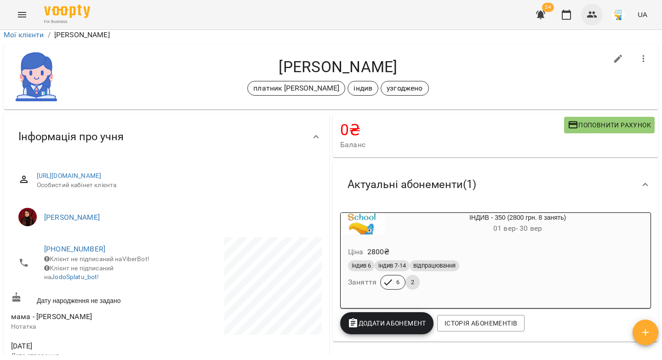
click at [588, 15] on icon "button" at bounding box center [592, 14] width 11 height 11
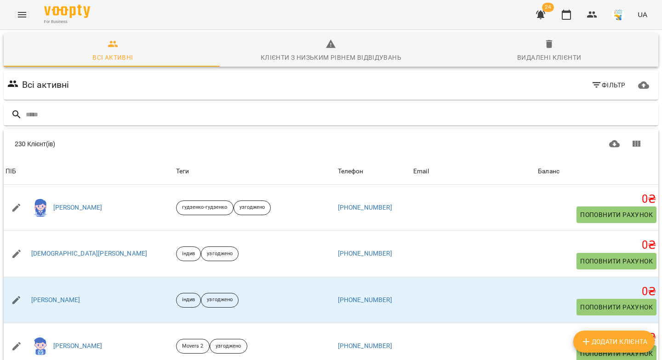
type input "**********"
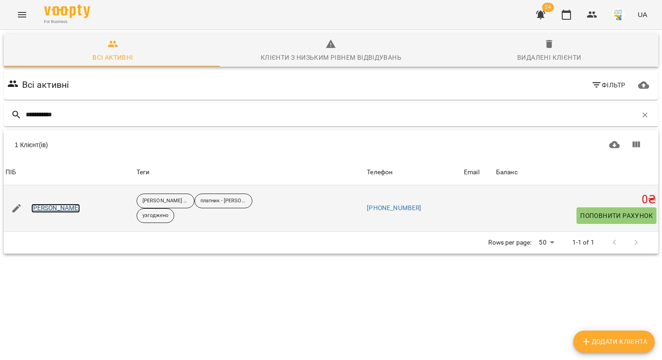
click at [51, 209] on link "[PERSON_NAME]" at bounding box center [55, 208] width 49 height 9
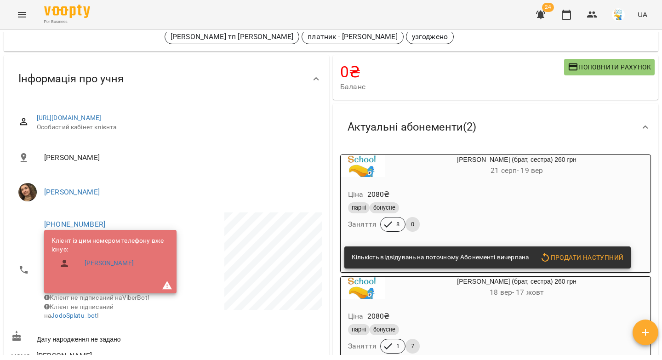
scroll to position [57, 0]
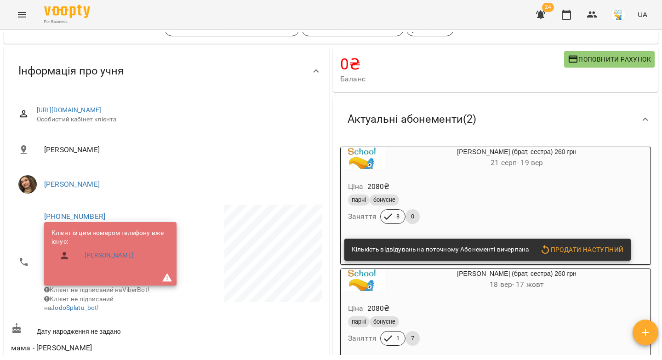
click at [477, 186] on div "Ціна 2080 ₴" at bounding box center [494, 186] width 297 height 17
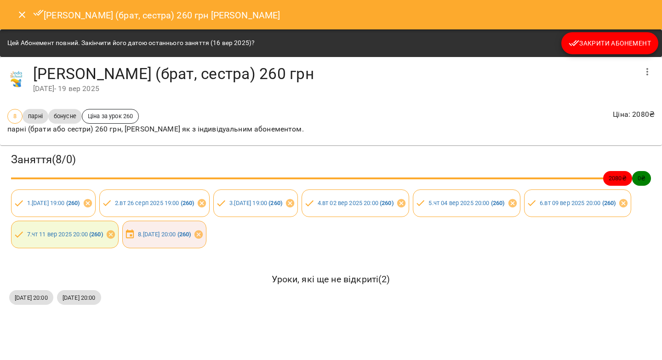
click at [601, 49] on button "Закрити Абонемент" at bounding box center [609, 43] width 97 height 22
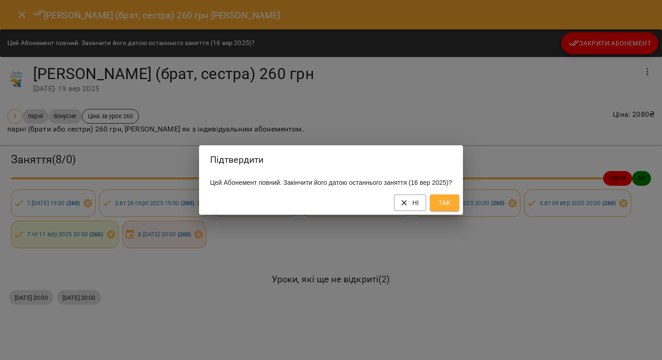
click at [448, 205] on span "Так" at bounding box center [444, 202] width 15 height 11
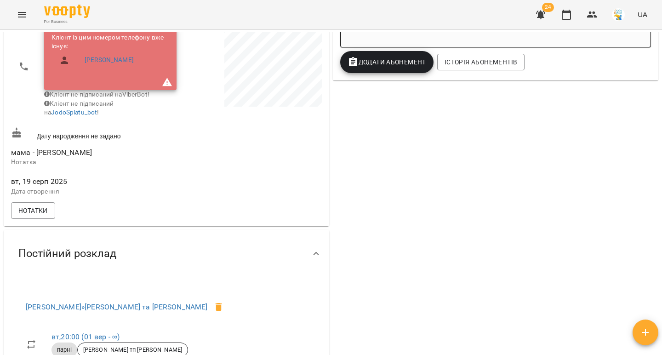
scroll to position [265, 0]
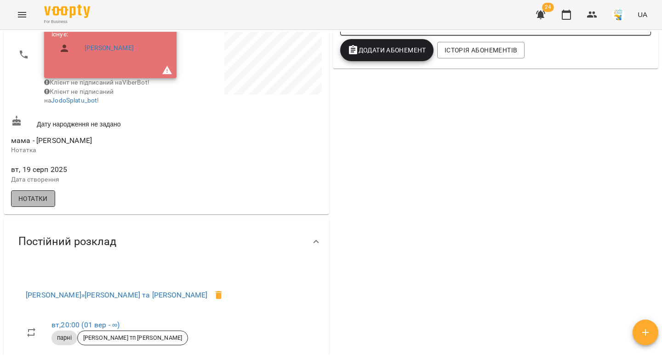
click at [49, 205] on button "Нотатки" at bounding box center [33, 198] width 44 height 17
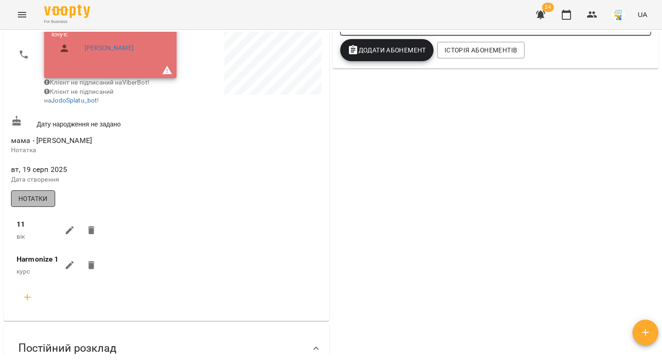
click at [49, 205] on button "Нотатки" at bounding box center [33, 198] width 44 height 17
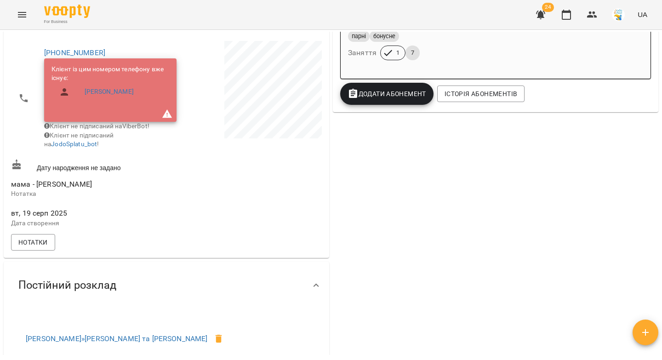
scroll to position [234, 0]
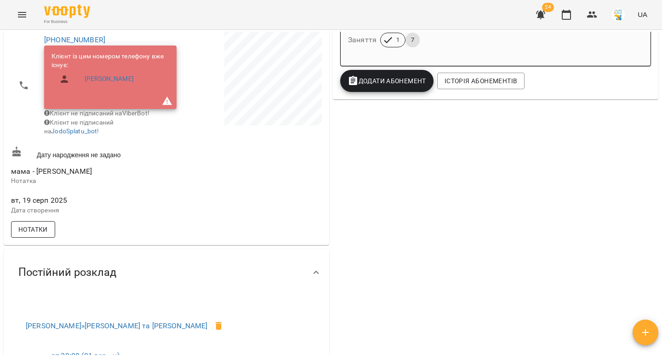
click at [36, 235] on span "Нотатки" at bounding box center [32, 229] width 29 height 11
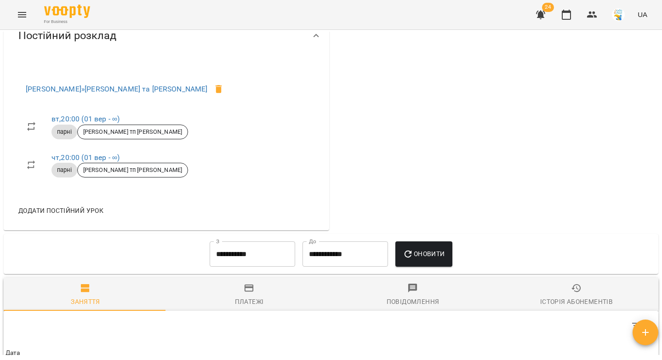
scroll to position [606, 0]
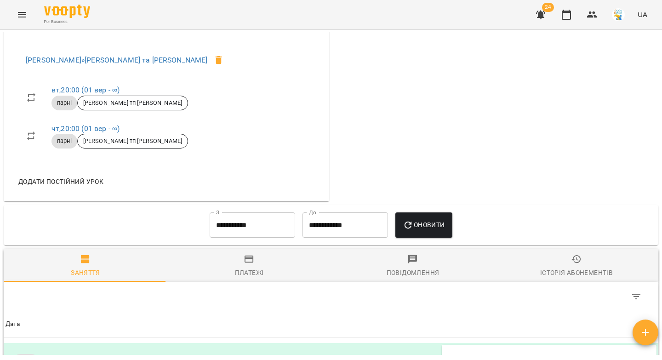
click at [232, 225] on input "**********" at bounding box center [253, 225] width 86 height 26
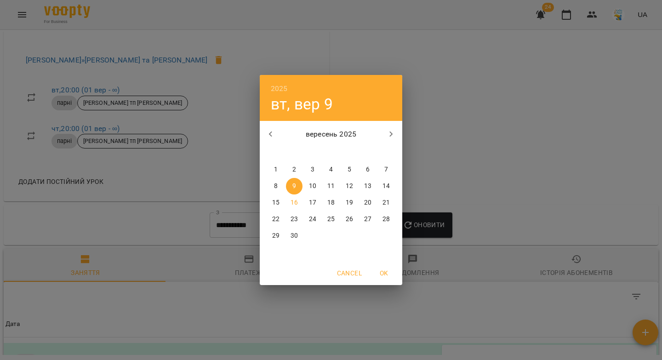
click at [274, 135] on icon "button" at bounding box center [270, 134] width 11 height 11
click at [349, 168] on p "1" at bounding box center [350, 169] width 4 height 9
type input "**********"
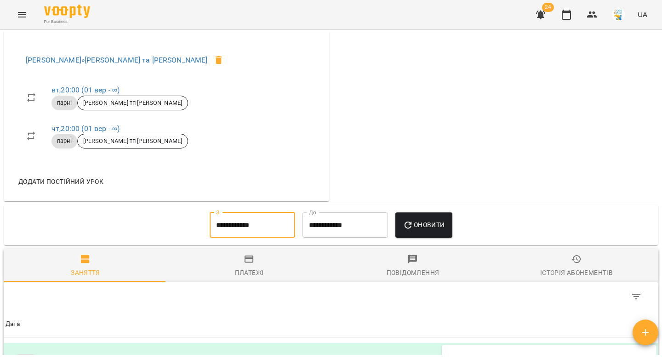
drag, startPoint x: 418, startPoint y: 228, endPoint x: 417, endPoint y: 223, distance: 5.2
click at [418, 228] on span "Оновити" at bounding box center [424, 224] width 42 height 11
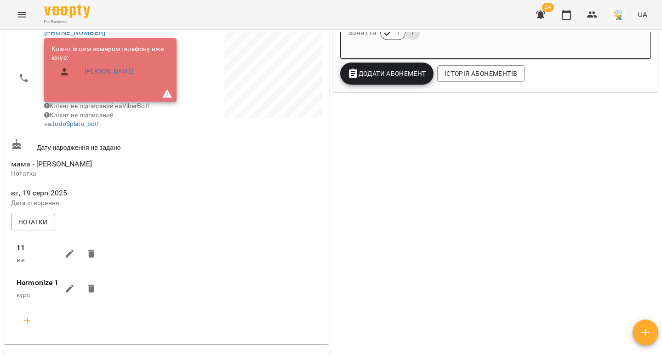
scroll to position [0, 0]
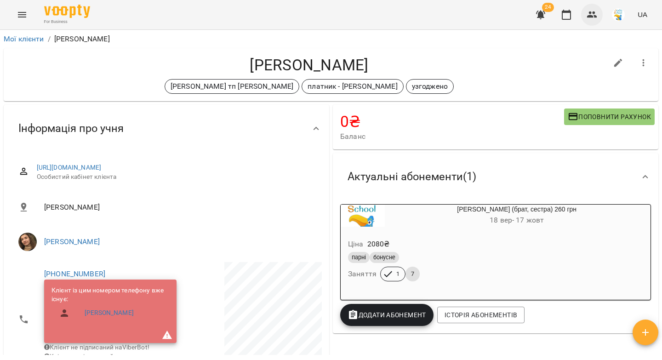
click at [596, 16] on icon "button" at bounding box center [592, 14] width 10 height 6
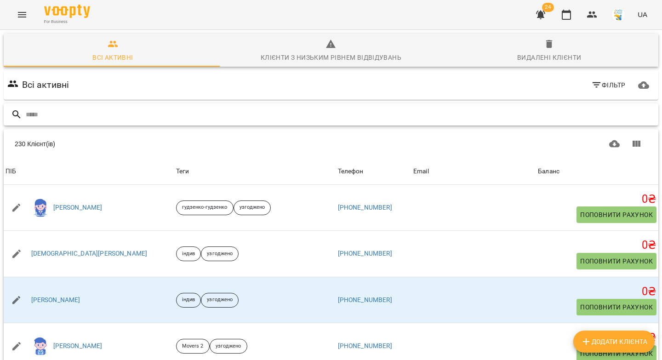
paste input "**********"
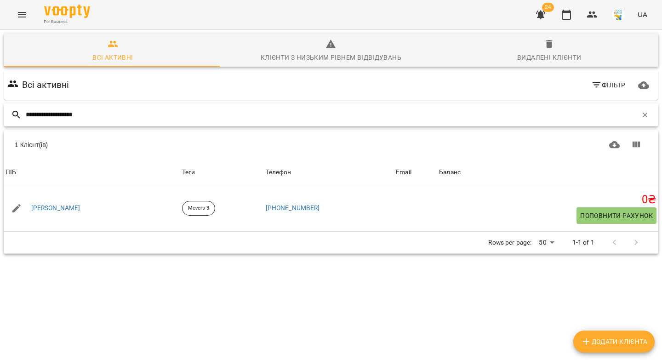
type input "**********"
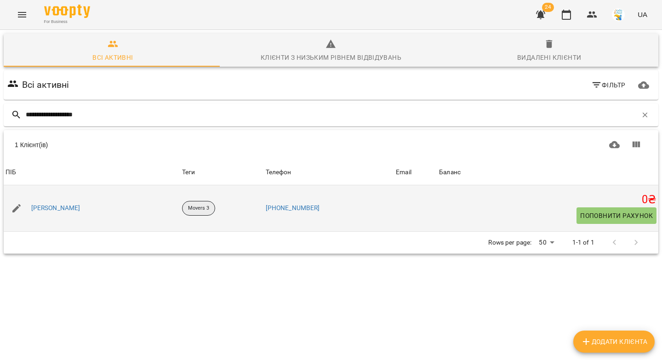
click at [210, 211] on p "Movers 3" at bounding box center [199, 209] width 22 height 8
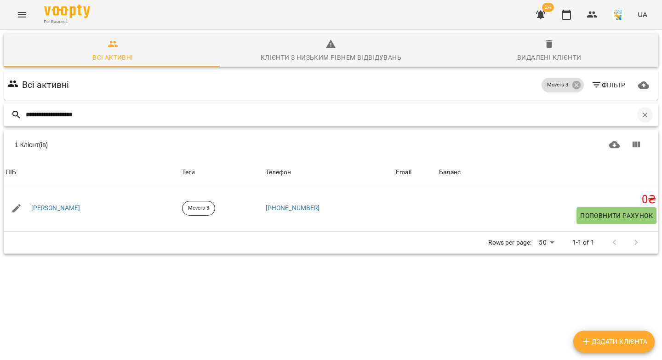
click at [640, 110] on button "button" at bounding box center [645, 115] width 16 height 16
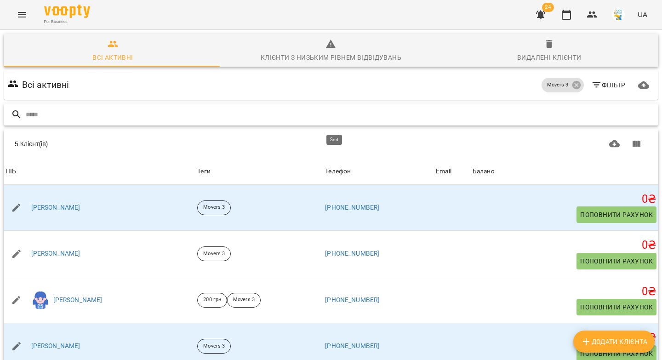
scroll to position [28, 0]
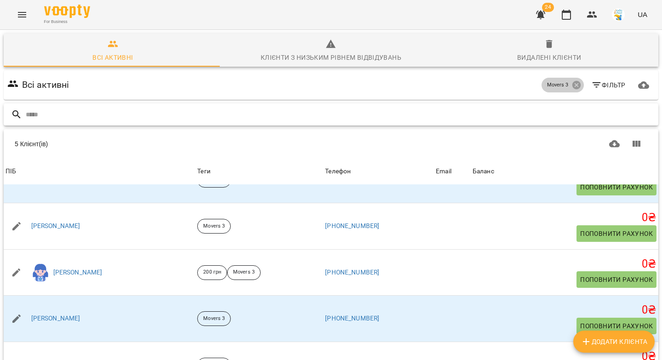
click at [571, 80] on icon at bounding box center [576, 85] width 10 height 10
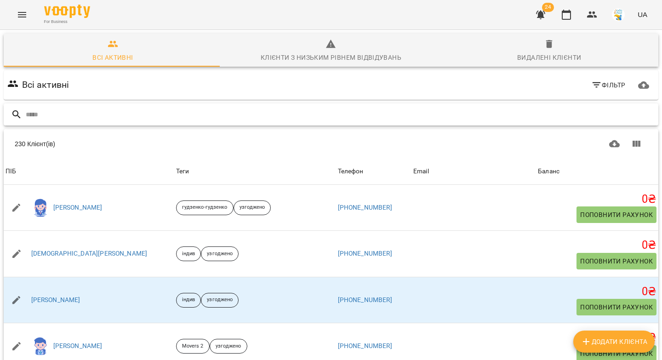
scroll to position [49, 0]
click at [275, 107] on input "text" at bounding box center [340, 114] width 629 height 15
paste input "**********"
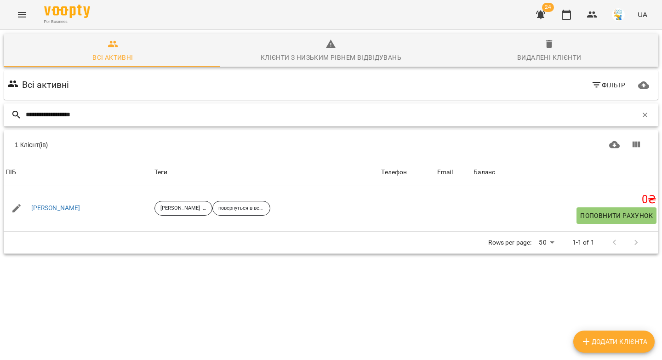
scroll to position [40, 0]
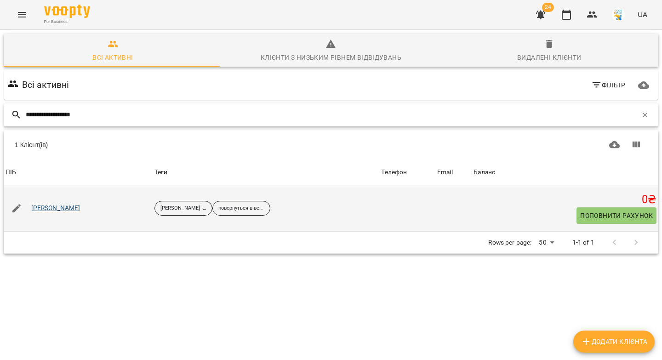
type input "**********"
click at [75, 204] on link "[PERSON_NAME]" at bounding box center [55, 208] width 49 height 9
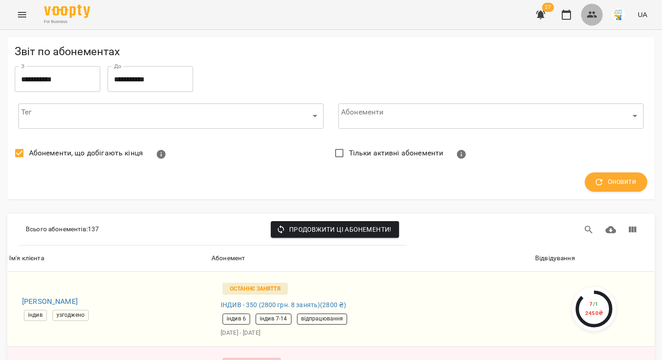
click at [592, 15] on icon "button" at bounding box center [592, 14] width 10 height 6
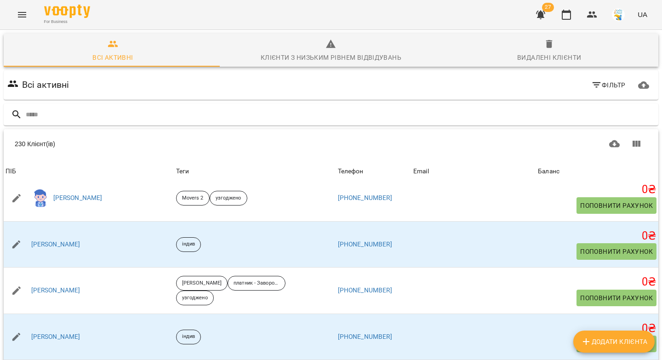
scroll to position [143, 0]
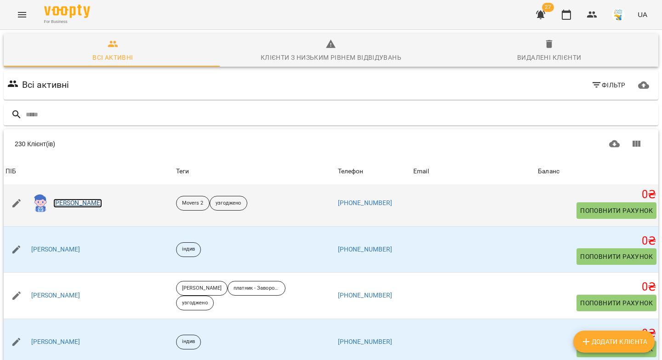
click at [85, 201] on link "[PERSON_NAME]" at bounding box center [77, 203] width 49 height 9
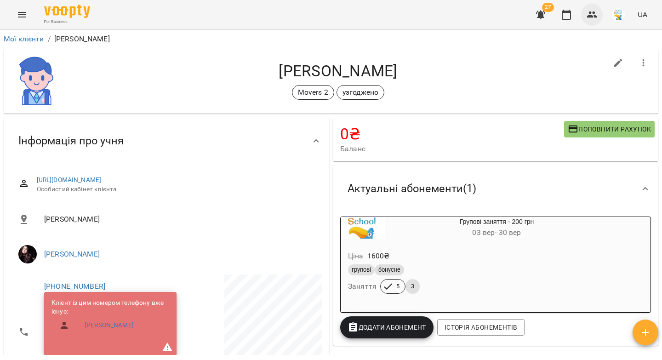
click at [592, 19] on icon "button" at bounding box center [592, 14] width 11 height 11
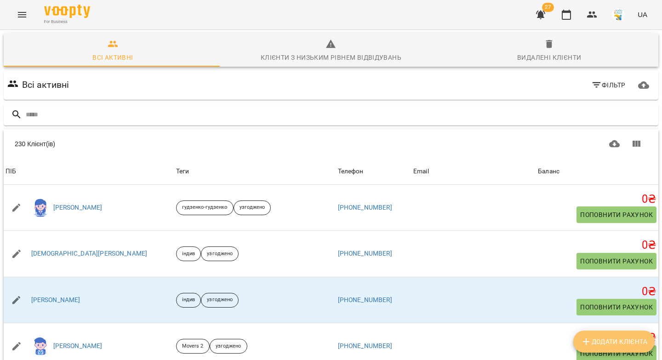
click at [599, 340] on span "Додати клієнта" at bounding box center [614, 341] width 67 height 11
select select "**"
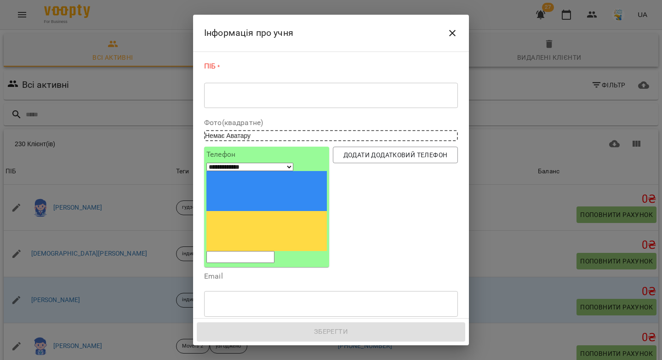
click at [453, 31] on icon "Close" at bounding box center [452, 33] width 6 height 6
